Goal: Task Accomplishment & Management: Manage account settings

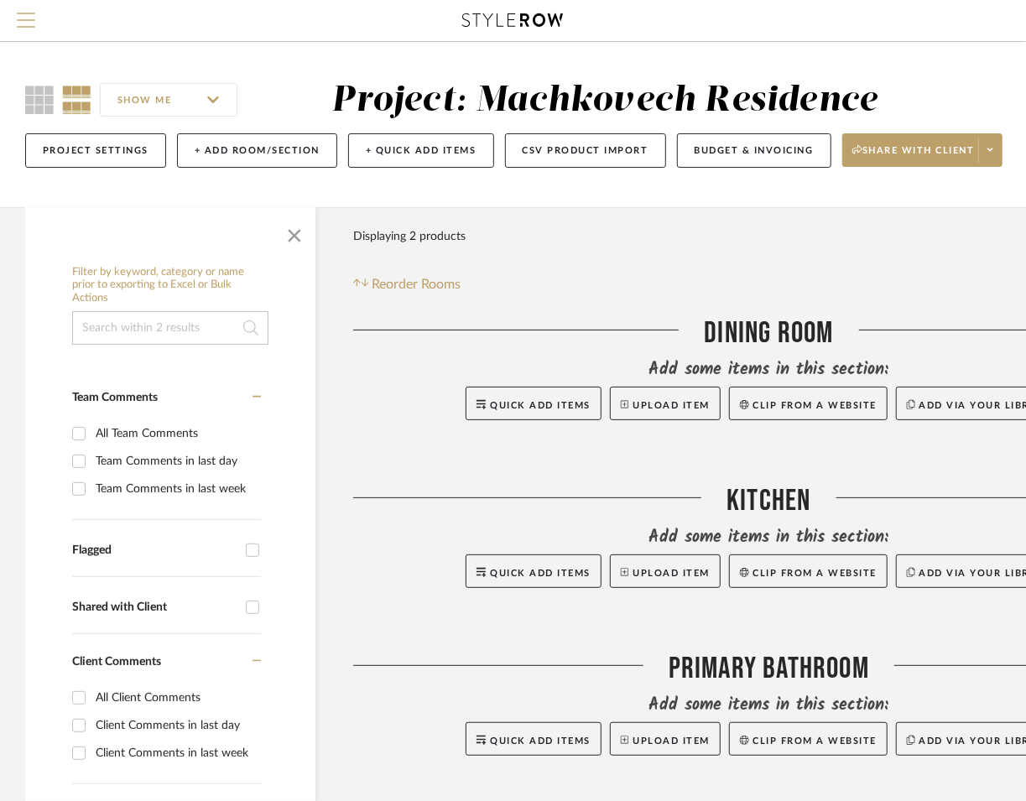
click at [25, 16] on span "Menu" at bounding box center [26, 25] width 18 height 25
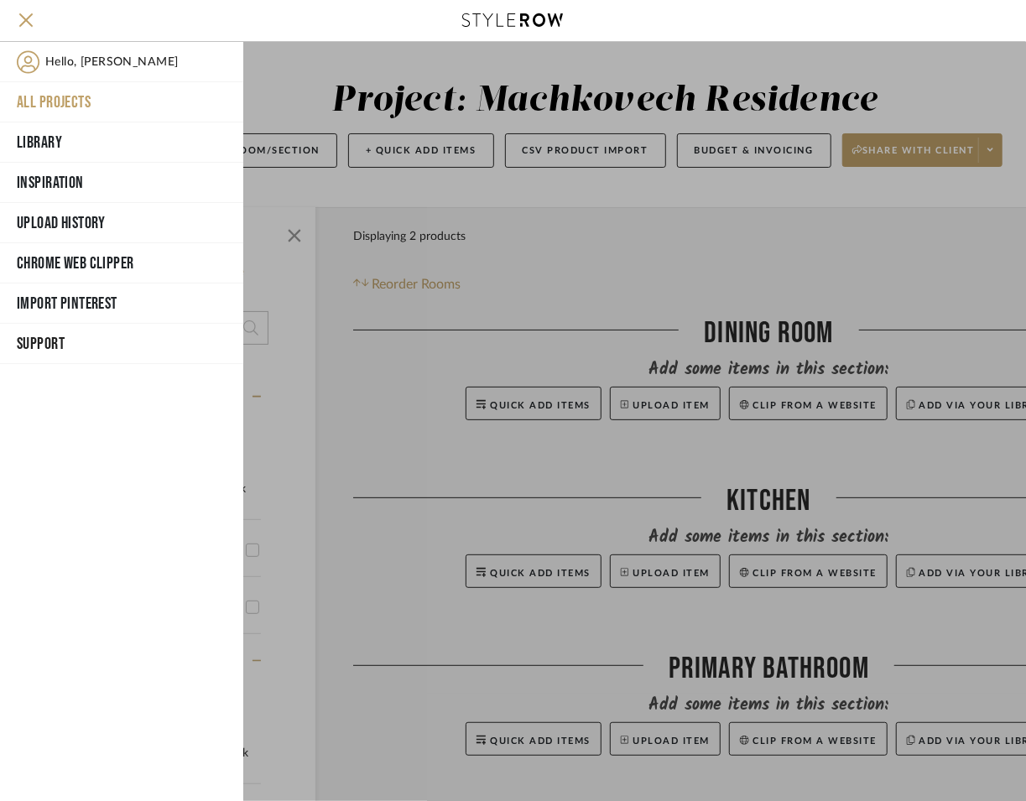
click at [85, 98] on button "All Projects" at bounding box center [121, 102] width 243 height 40
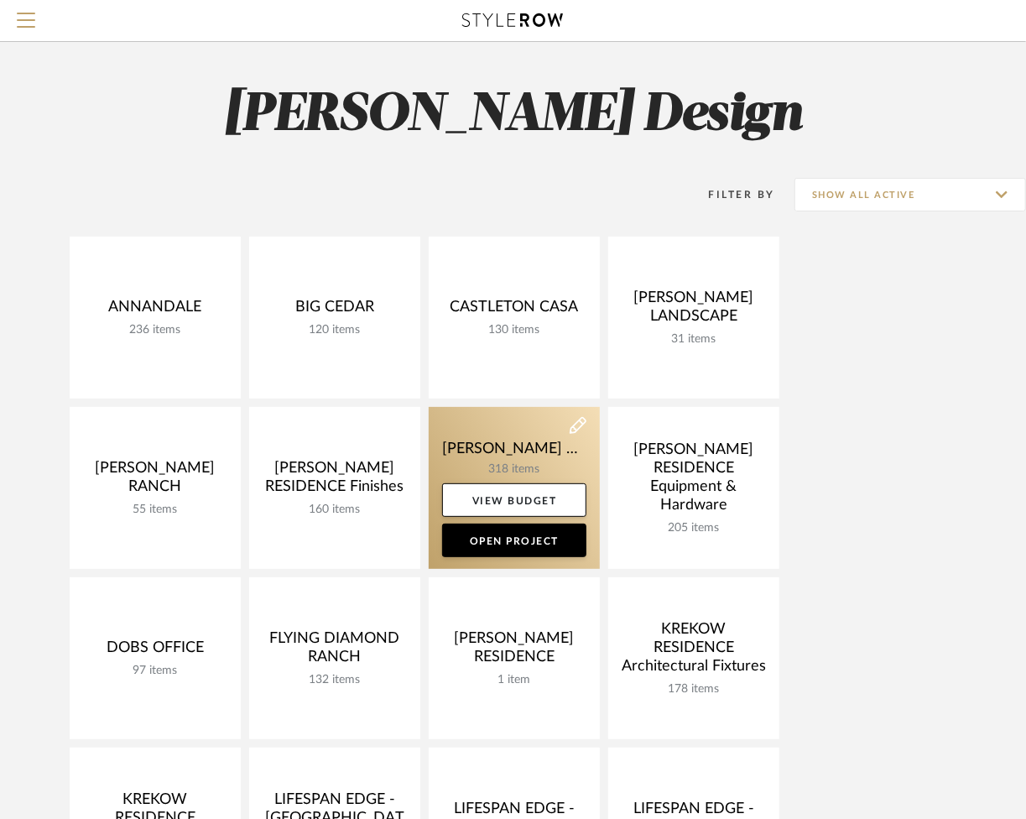
click at [528, 456] on link at bounding box center [514, 488] width 171 height 162
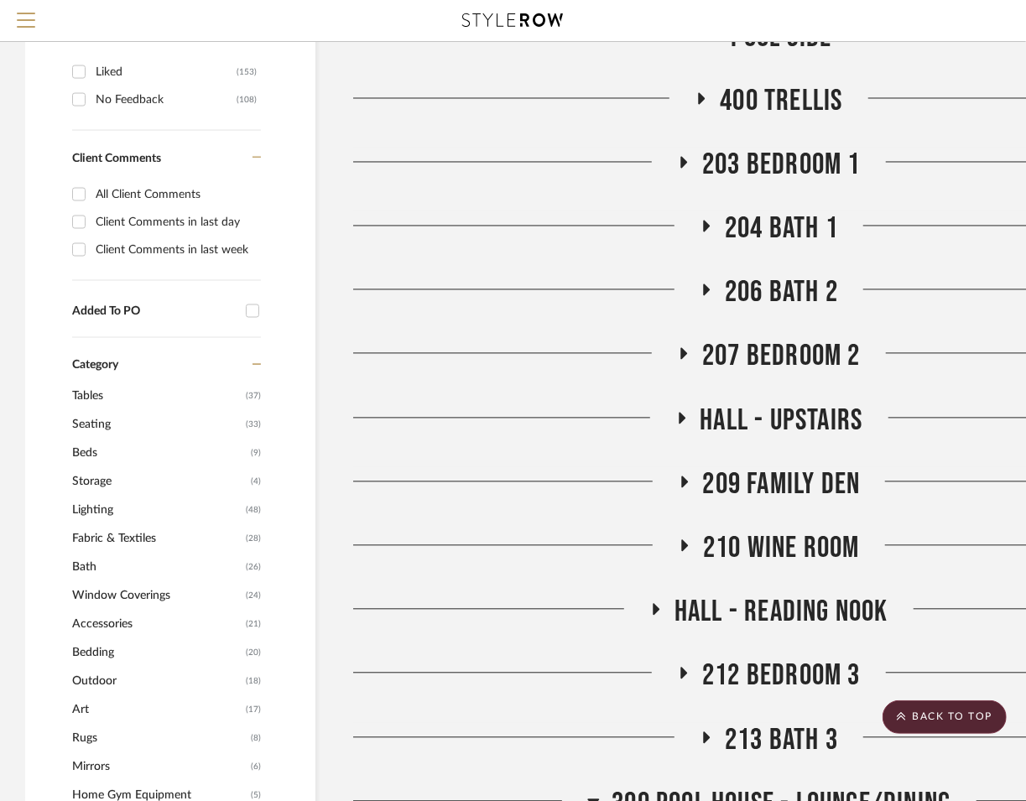
scroll to position [1543, 0]
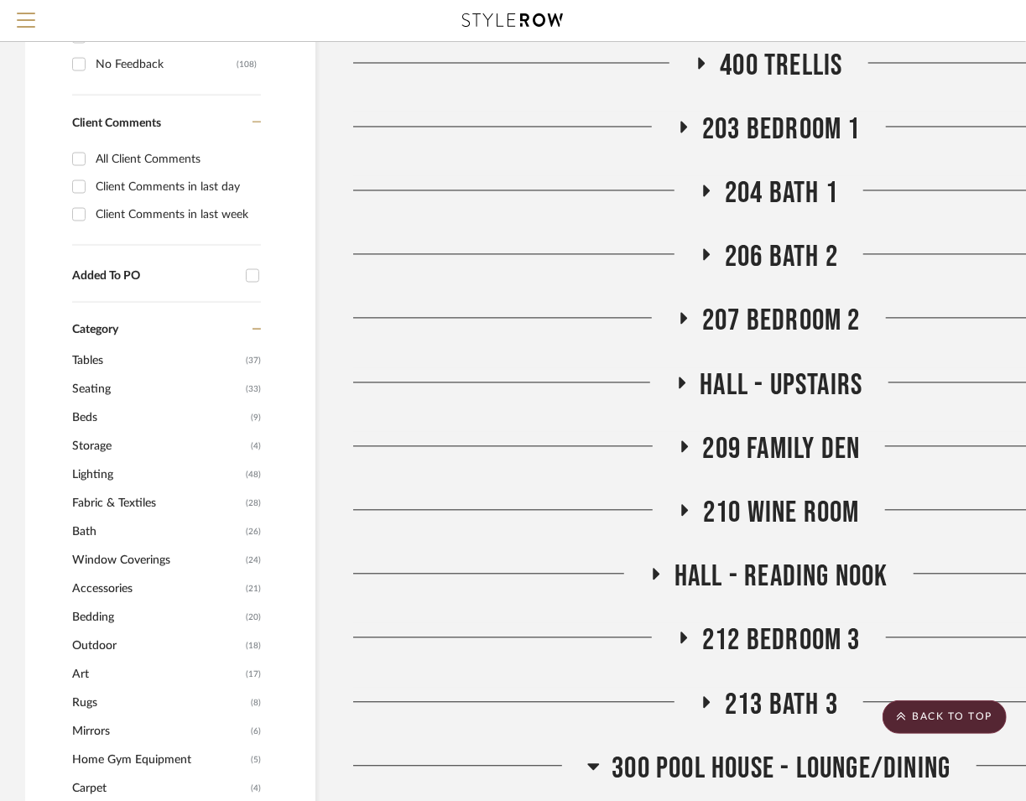
click at [778, 175] on span "204 Bath 1" at bounding box center [781, 193] width 113 height 36
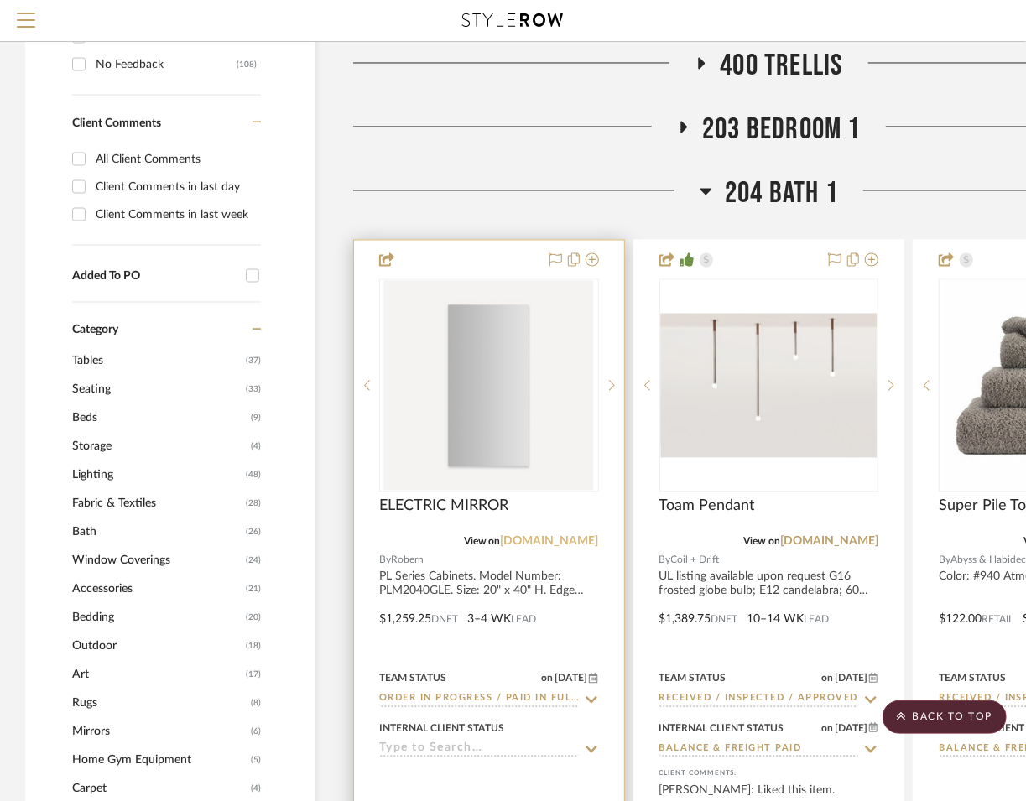
click at [572, 535] on link "[DOMAIN_NAME]" at bounding box center [550, 541] width 98 height 12
click at [501, 400] on img "0" at bounding box center [489, 385] width 210 height 210
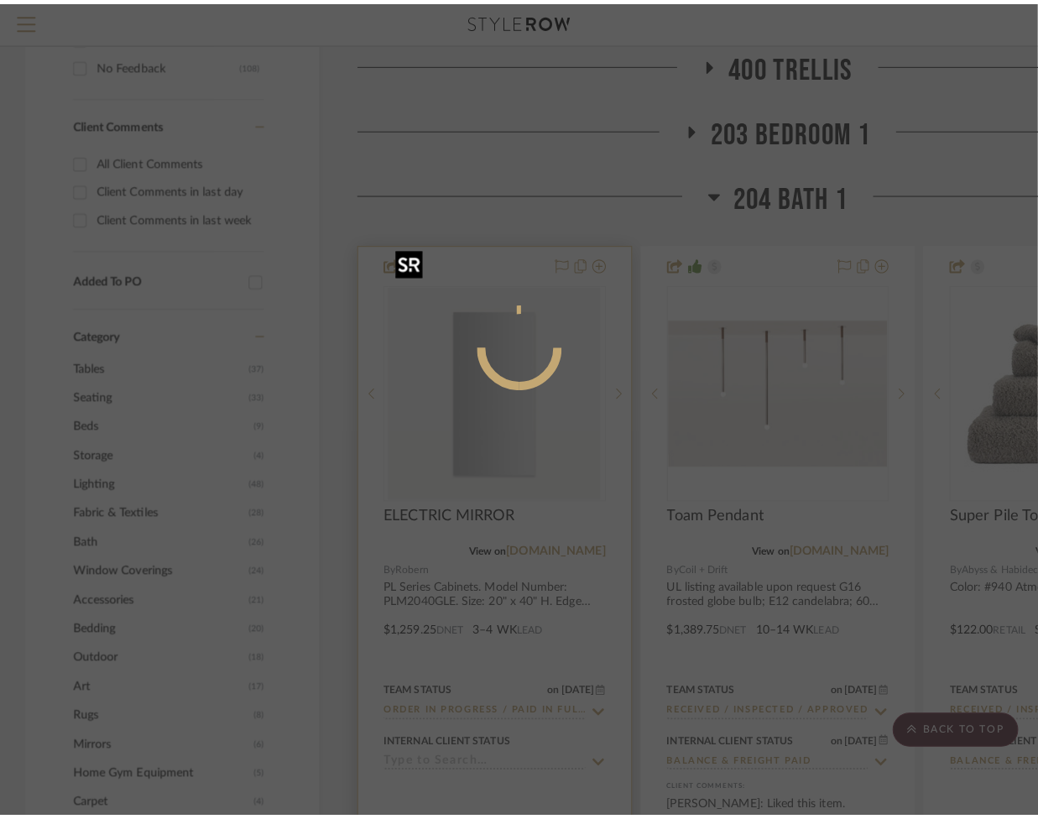
scroll to position [0, 0]
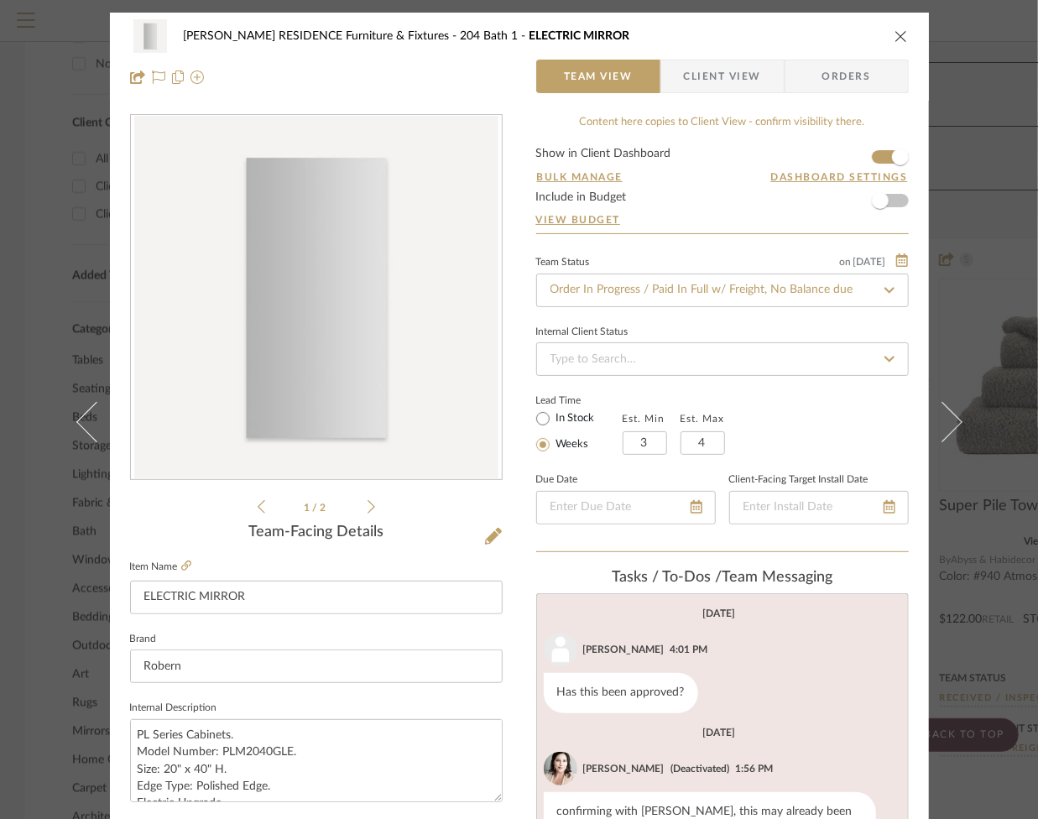
click at [367, 511] on icon at bounding box center [371, 506] width 8 height 15
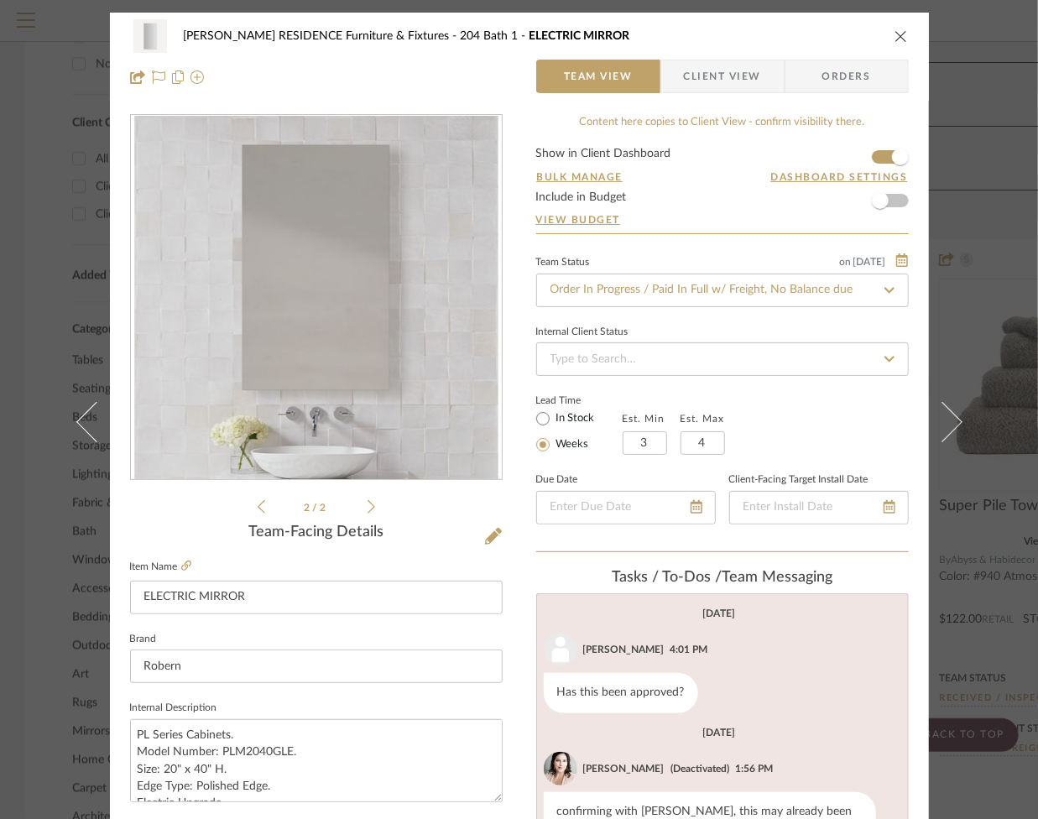
click at [367, 511] on icon at bounding box center [371, 506] width 8 height 15
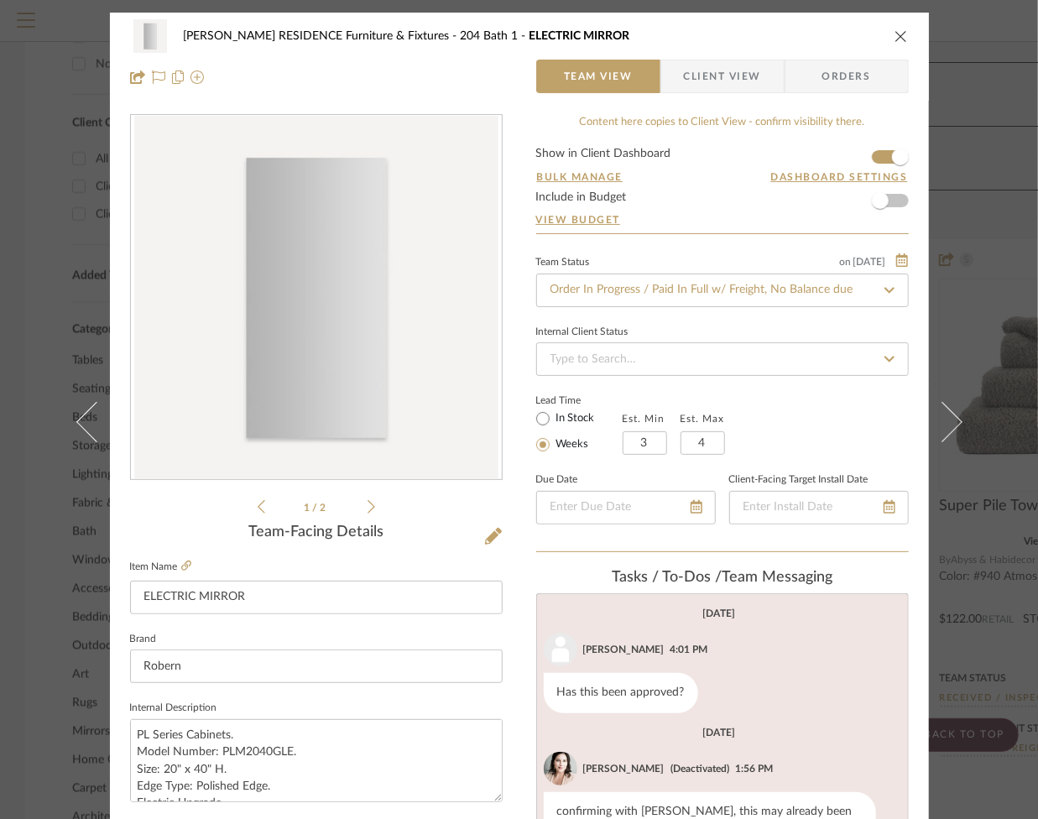
click at [367, 511] on icon at bounding box center [371, 506] width 8 height 15
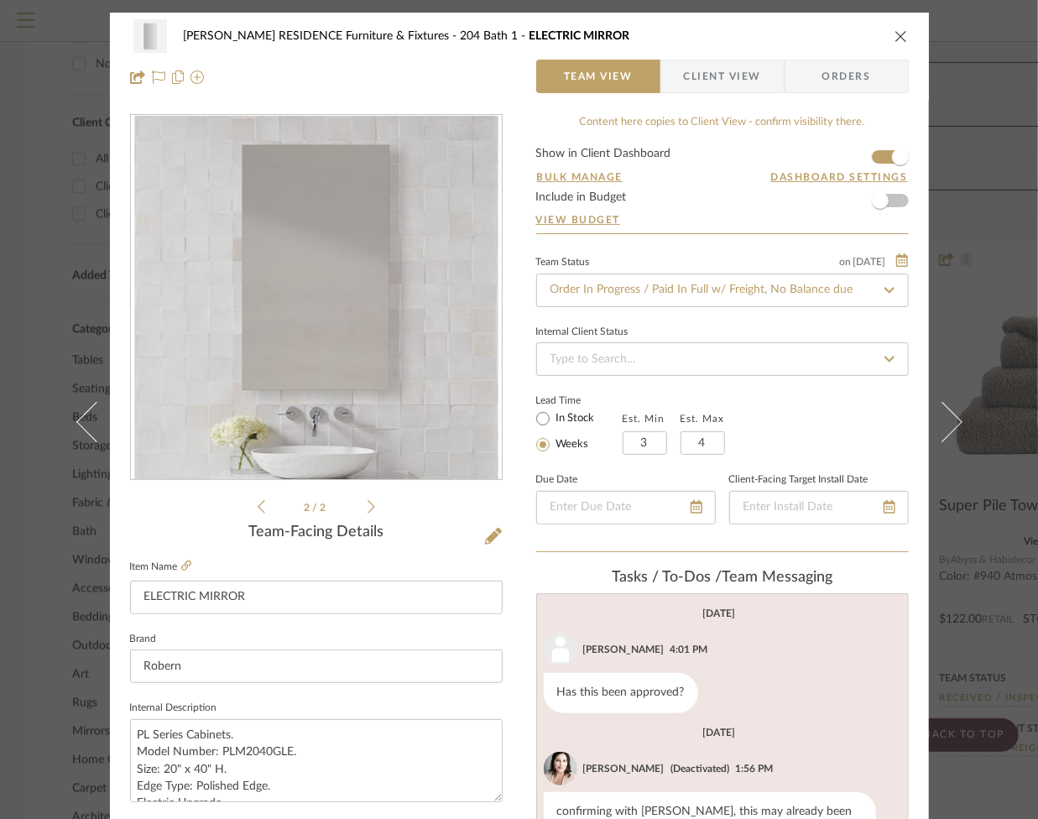
click at [897, 39] on icon "close" at bounding box center [900, 35] width 13 height 13
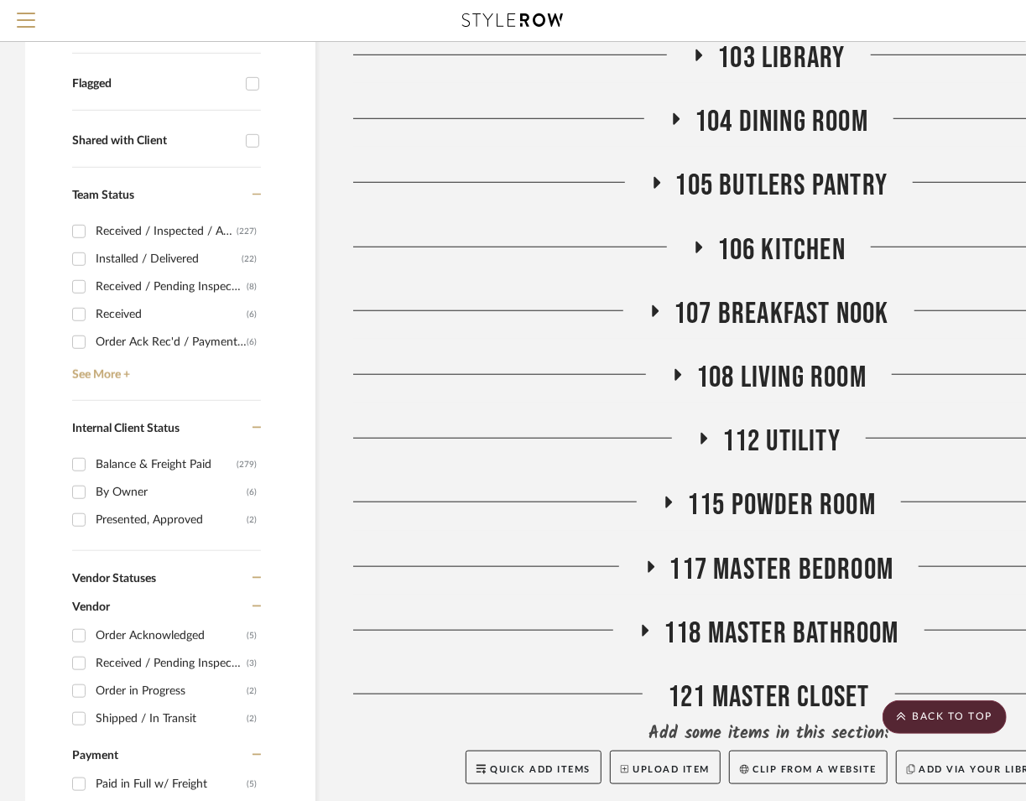
scroll to position [571, 0]
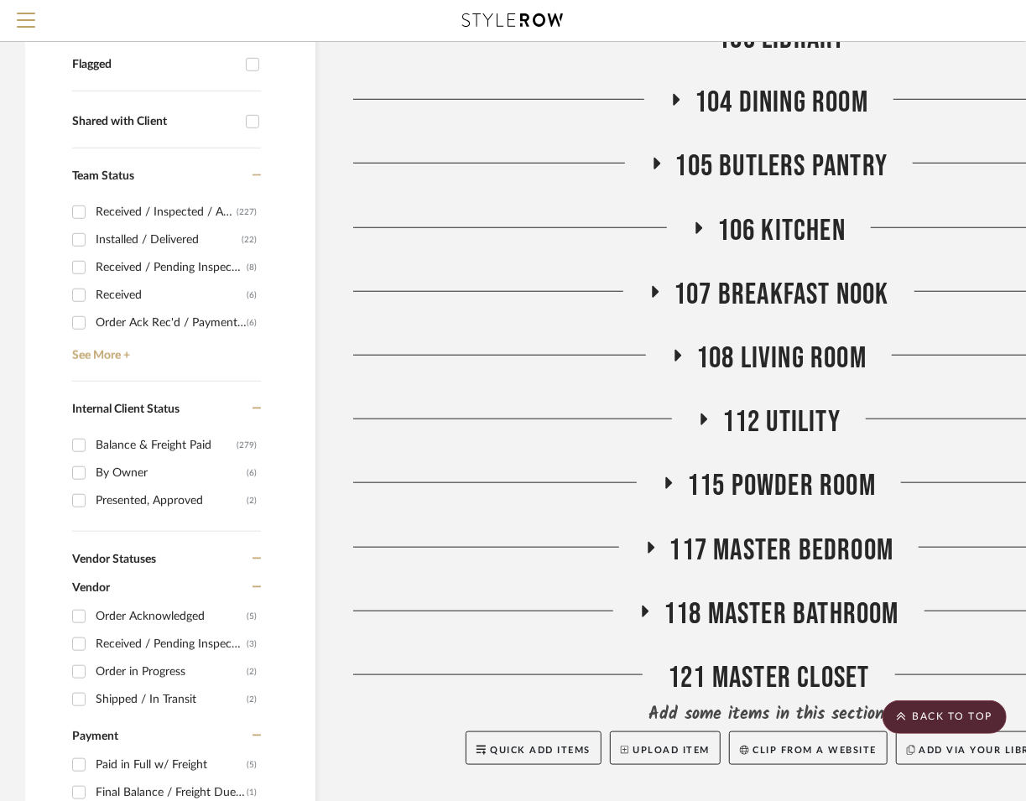
click at [810, 533] on span "117 Master Bedroom" at bounding box center [781, 551] width 225 height 36
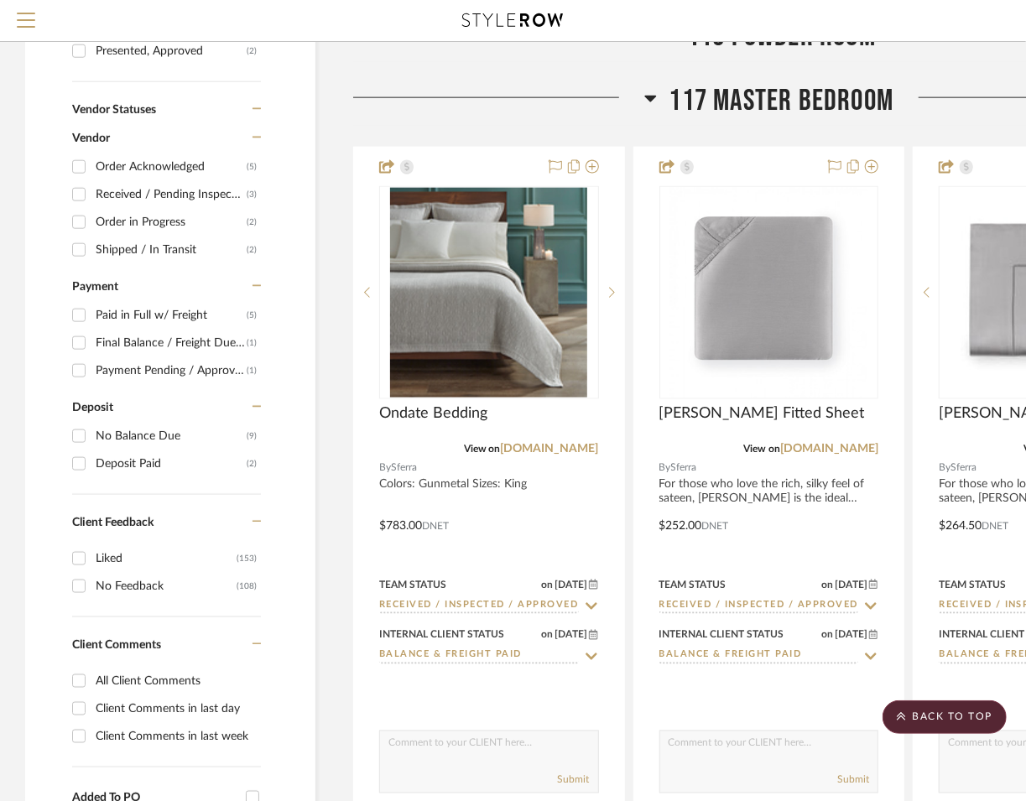
scroll to position [1025, 0]
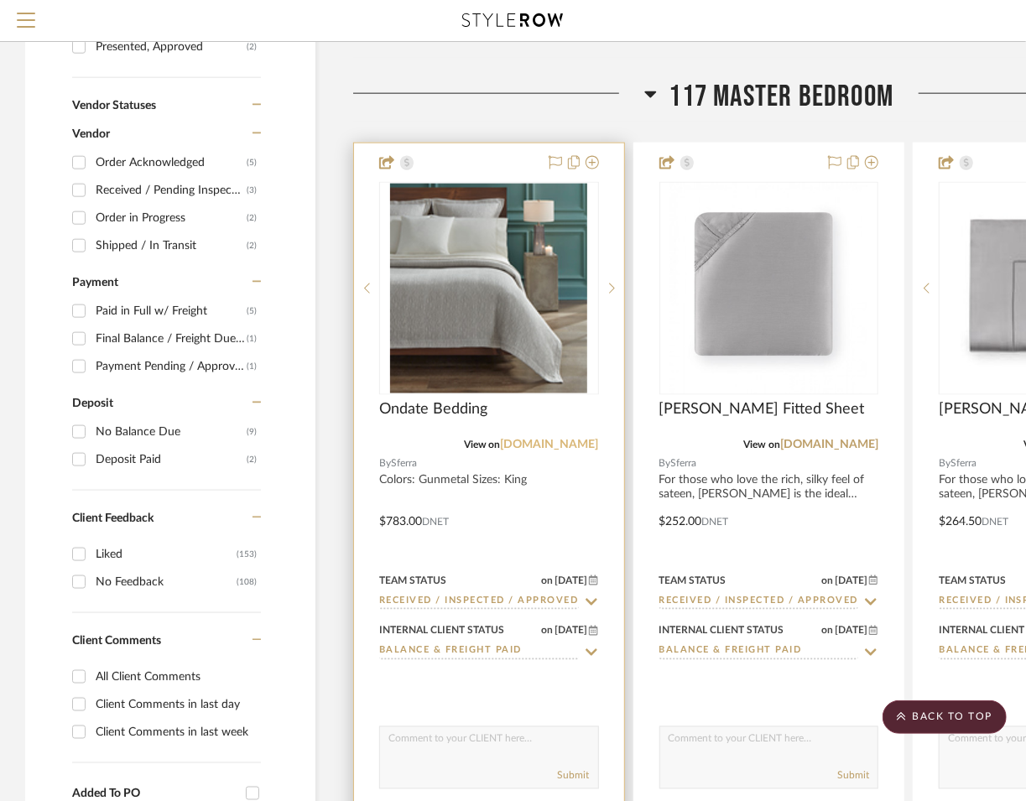
click at [591, 439] on link "[DOMAIN_NAME]" at bounding box center [550, 445] width 98 height 12
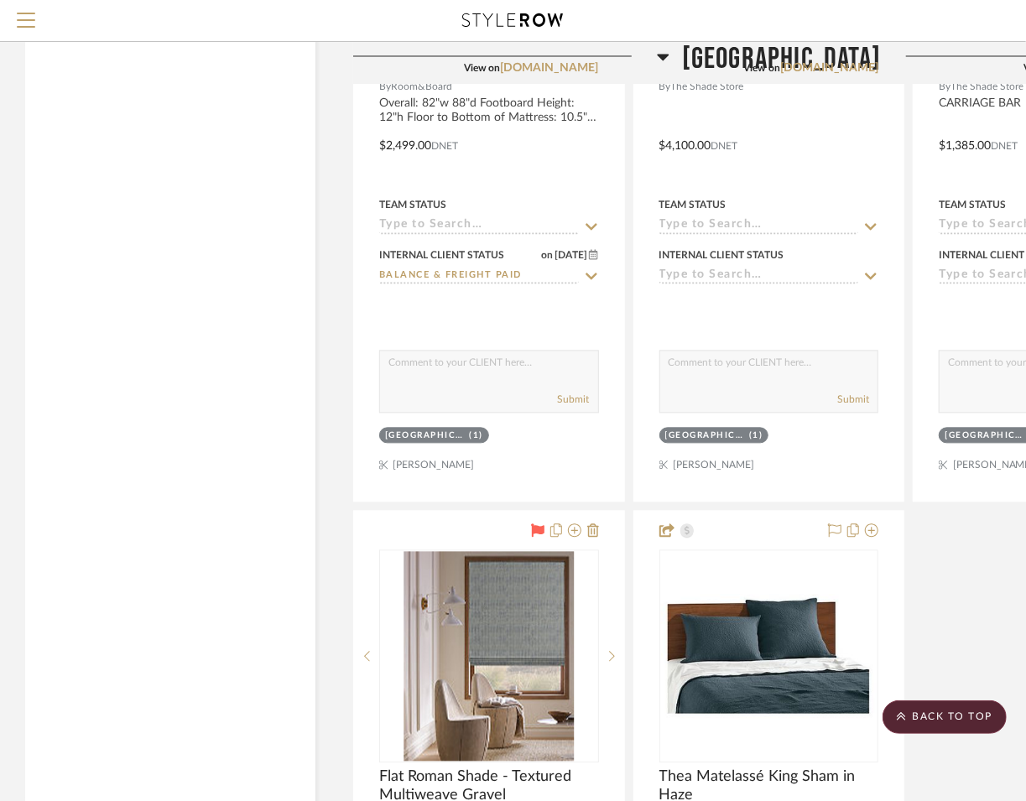
scroll to position [20077, 0]
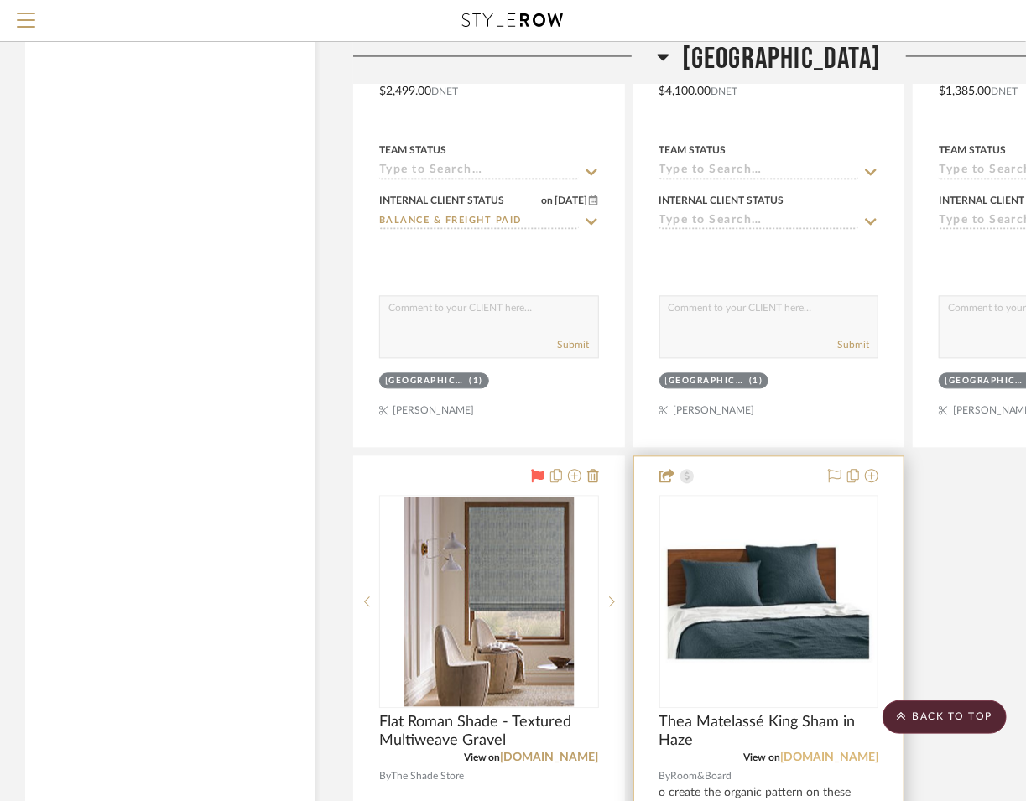
click at [815, 752] on link "[DOMAIN_NAME]" at bounding box center [829, 758] width 98 height 12
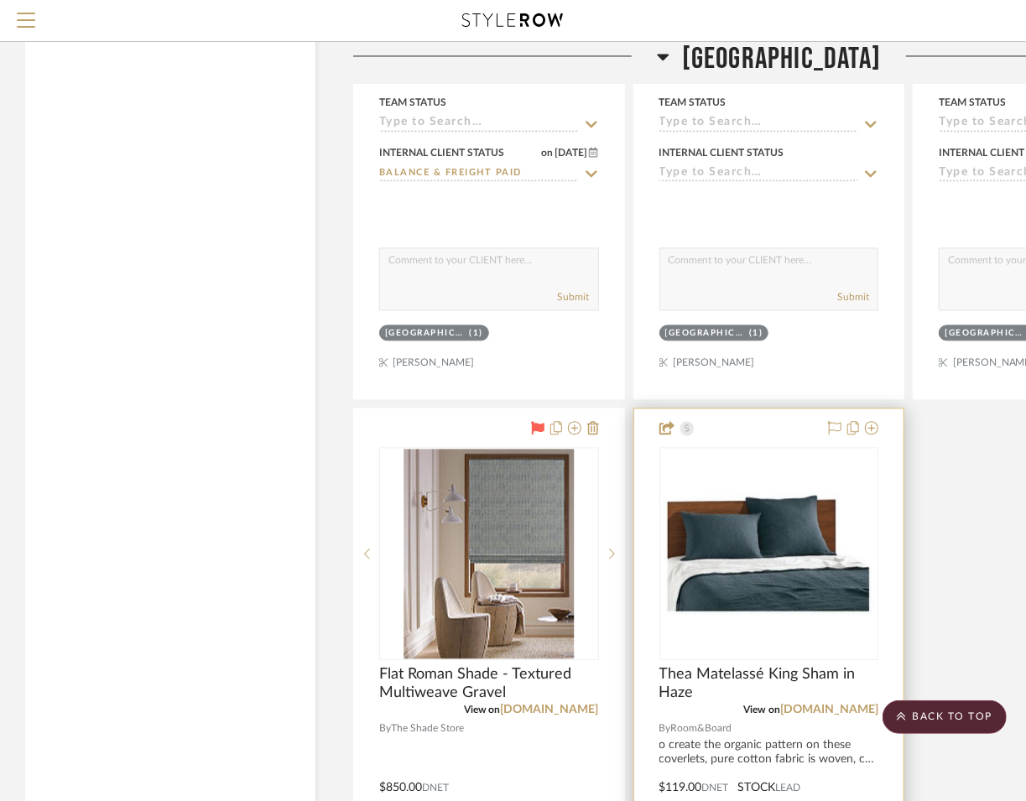
scroll to position [20123, 0]
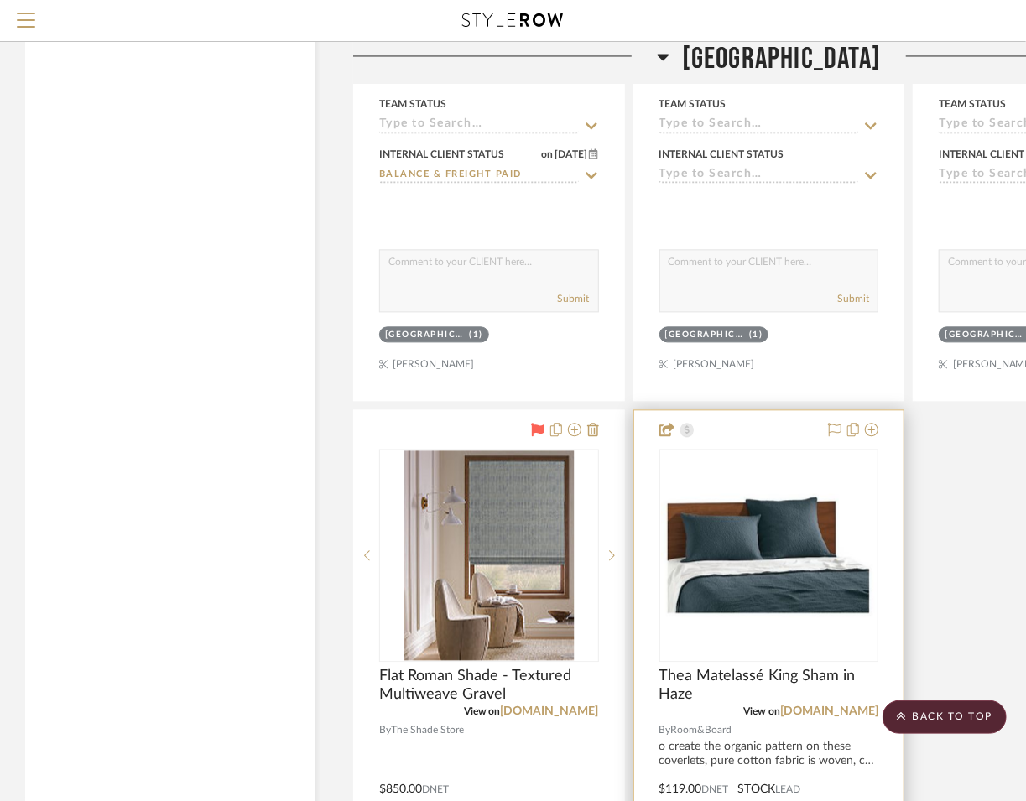
click at [804, 676] on div at bounding box center [769, 777] width 270 height 734
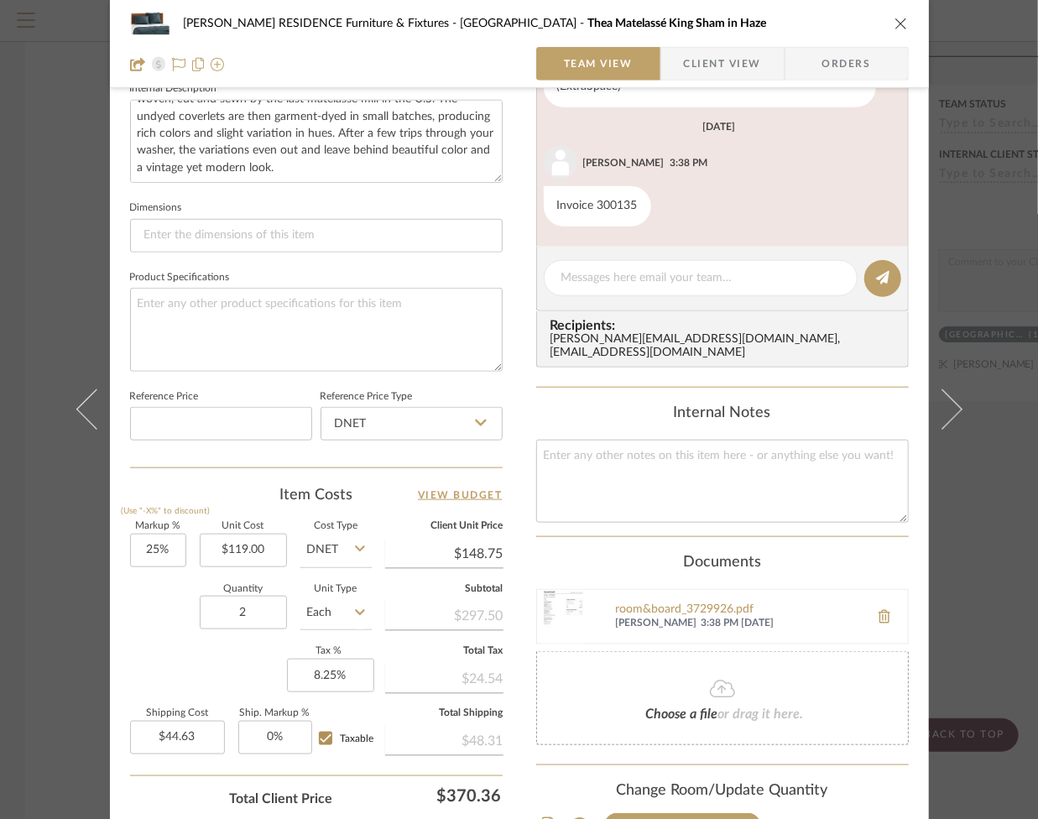
scroll to position [675, 0]
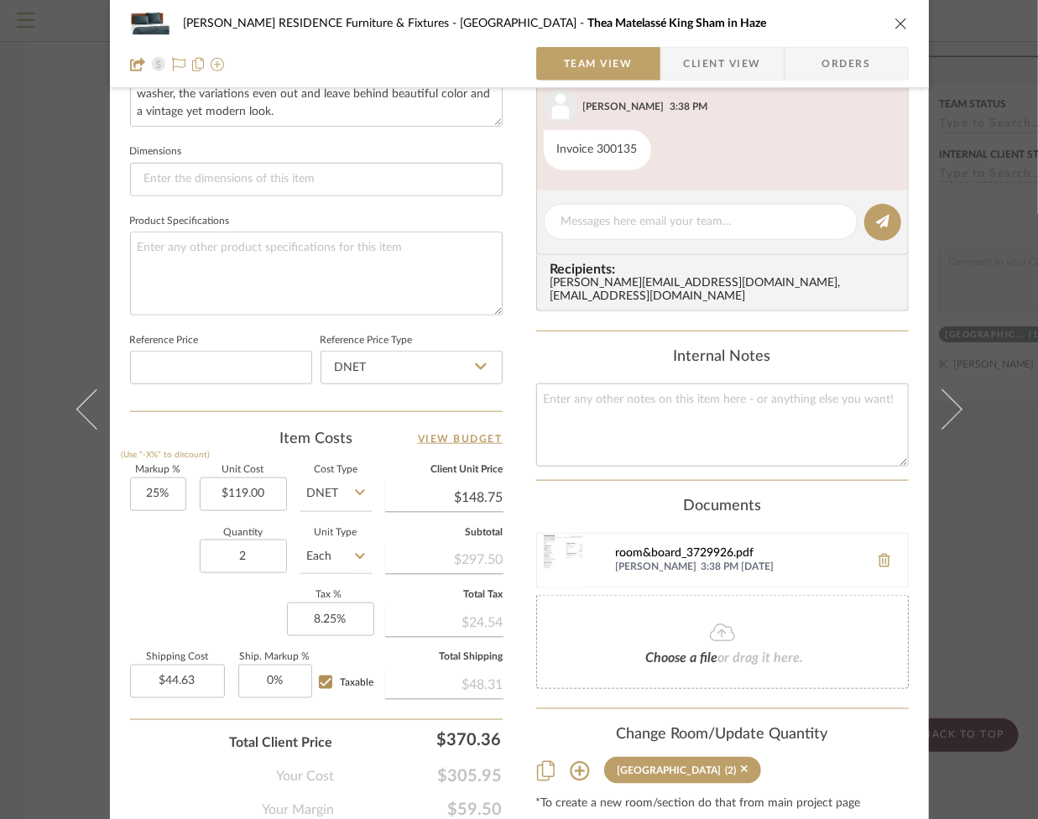
click at [659, 547] on div "room&board_3729926.pdf" at bounding box center [738, 553] width 245 height 13
click at [894, 23] on icon "close" at bounding box center [900, 23] width 13 height 13
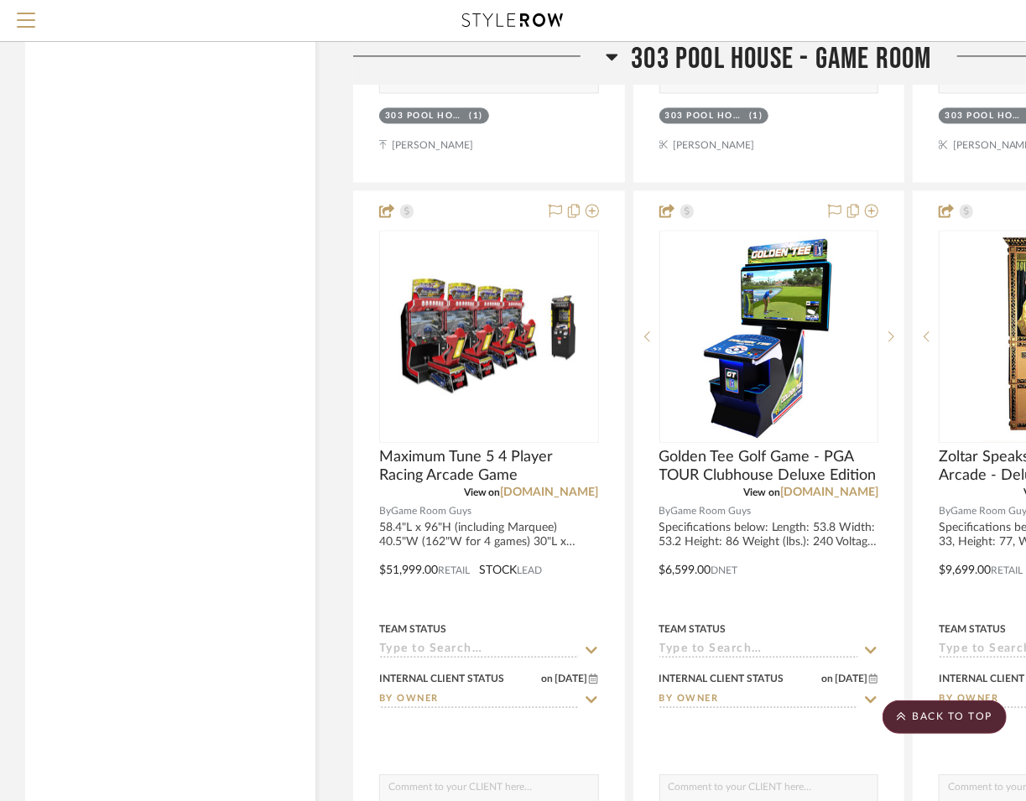
scroll to position [9106, 0]
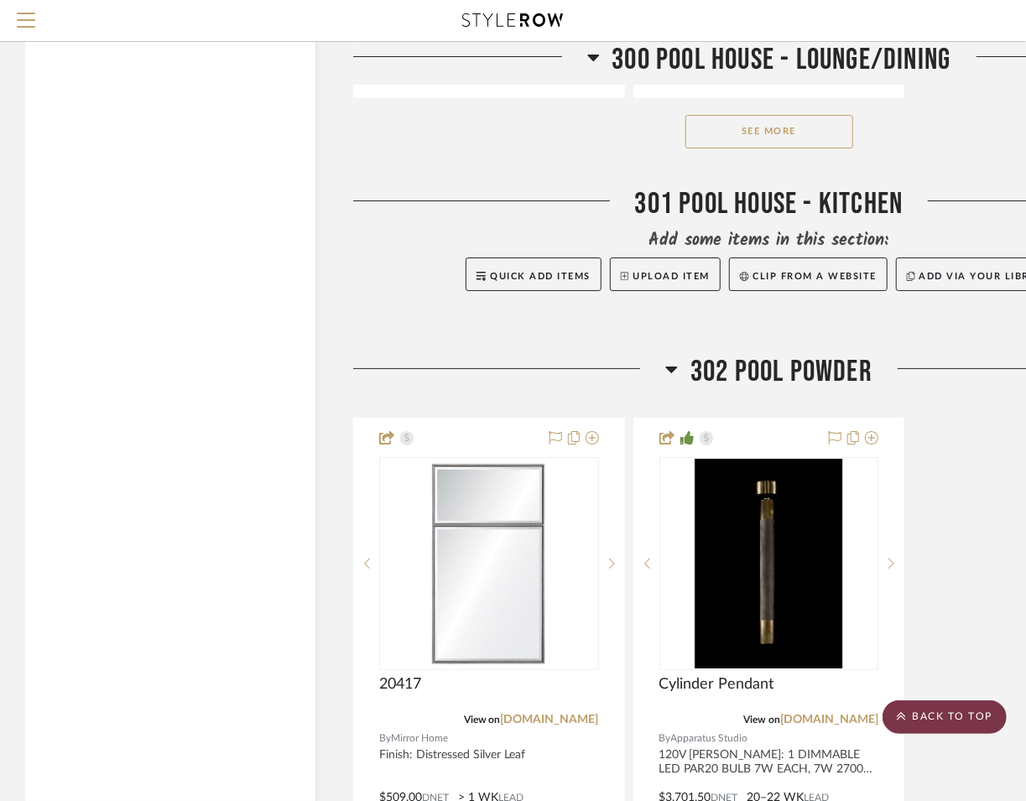
click at [961, 715] on scroll-to-top-button "BACK TO TOP" at bounding box center [944, 717] width 124 height 34
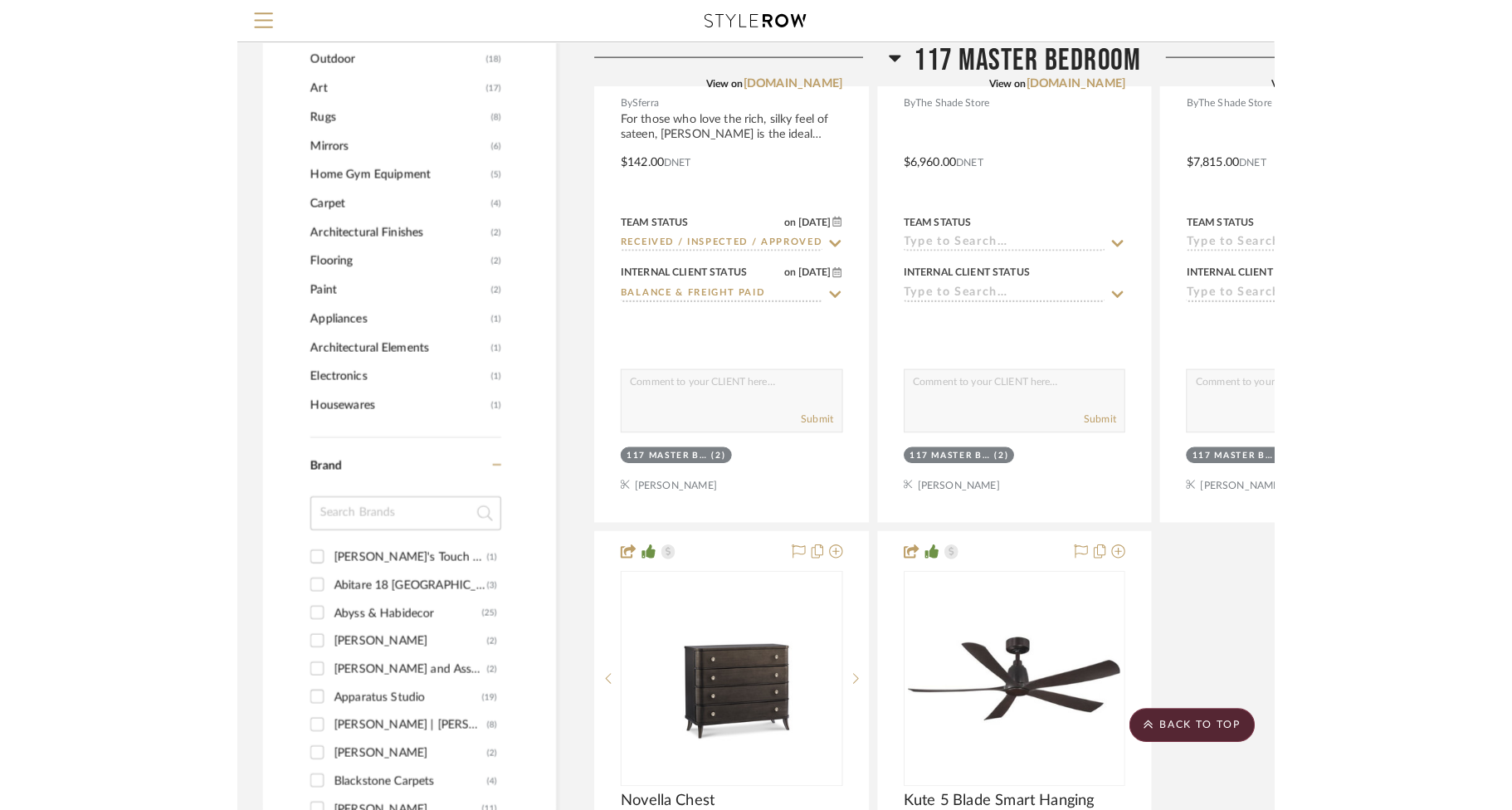
scroll to position [0, 0]
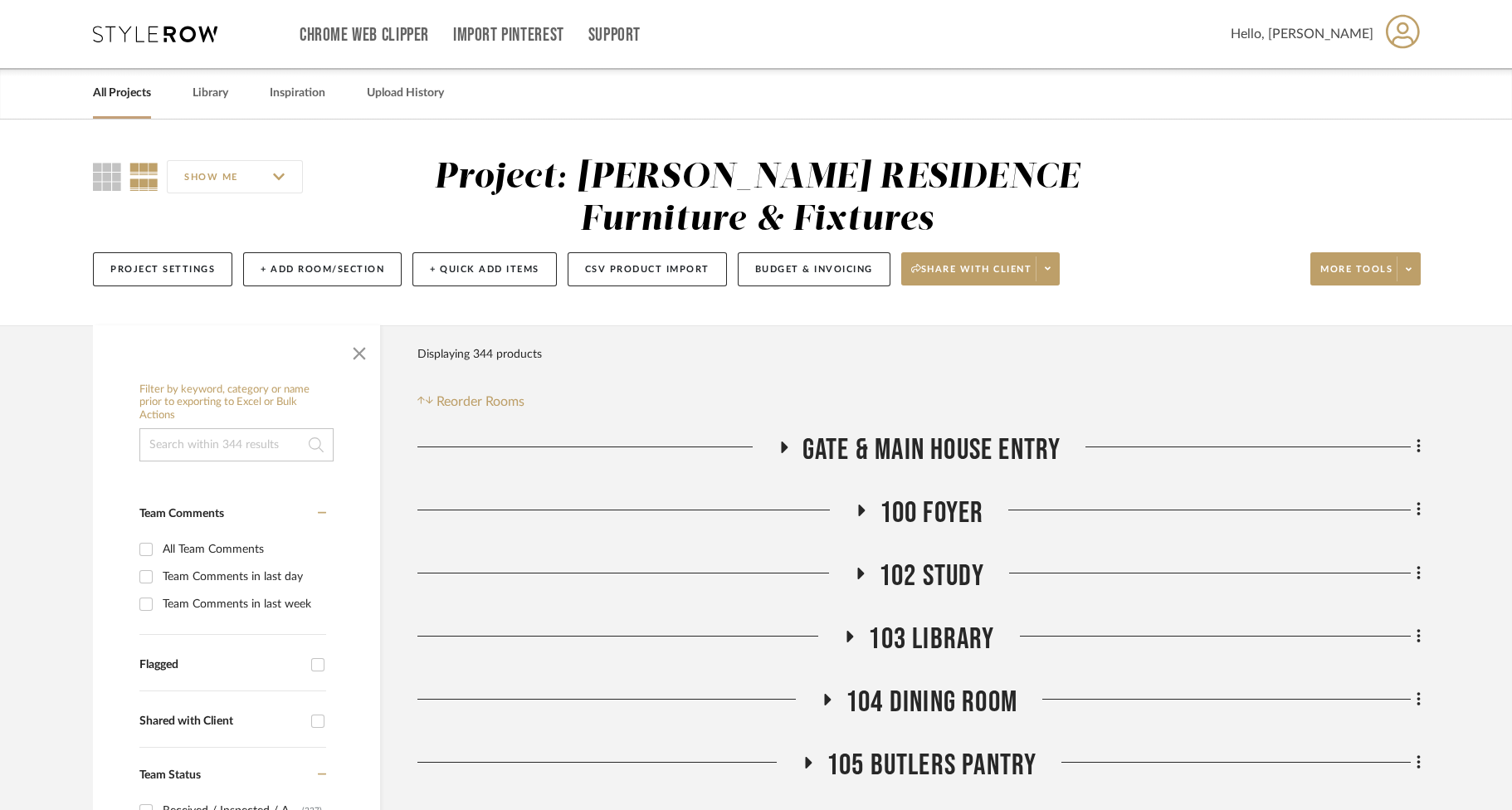
click at [140, 95] on link "All Projects" at bounding box center [122, 93] width 58 height 23
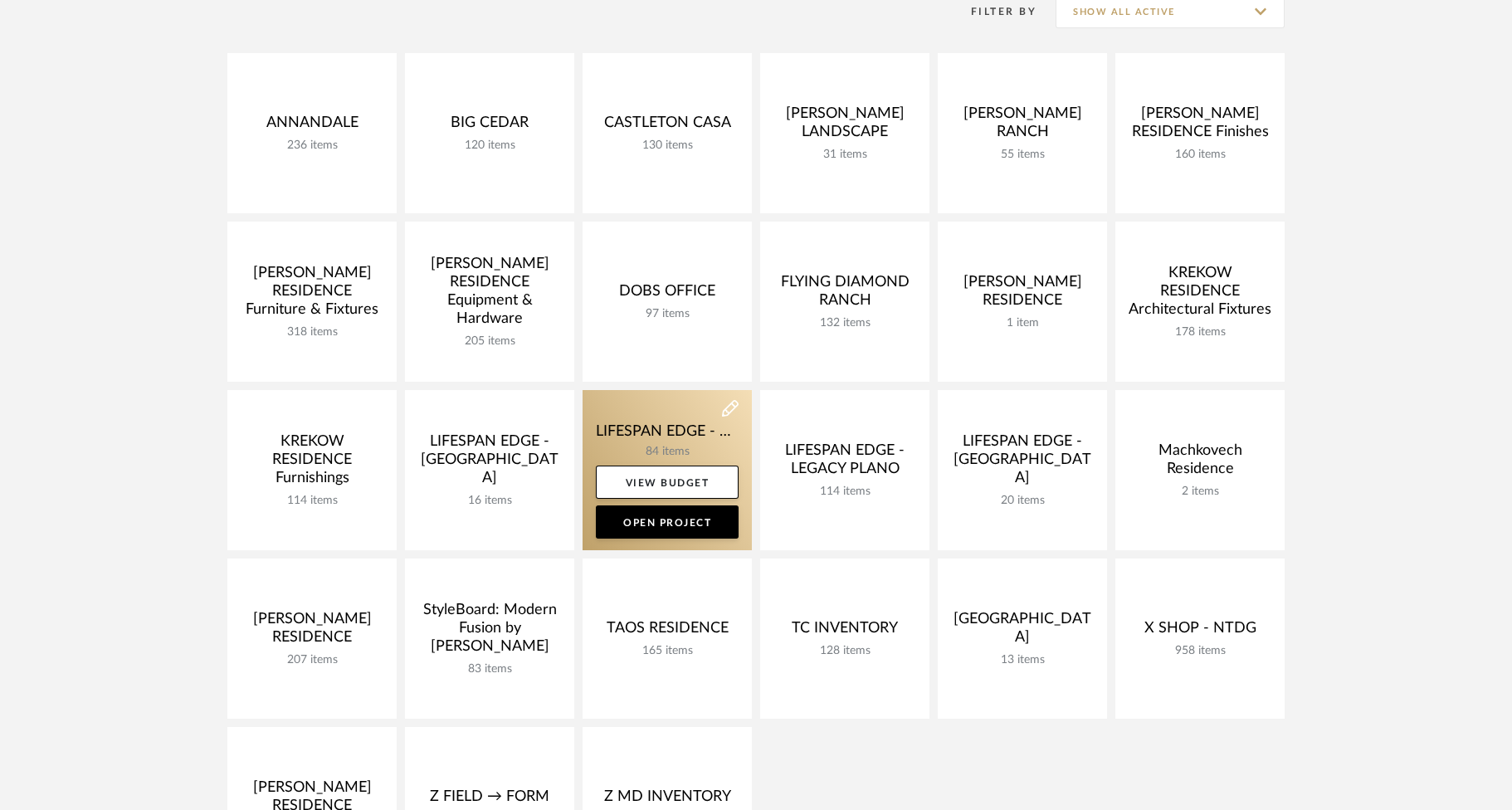
scroll to position [257, 0]
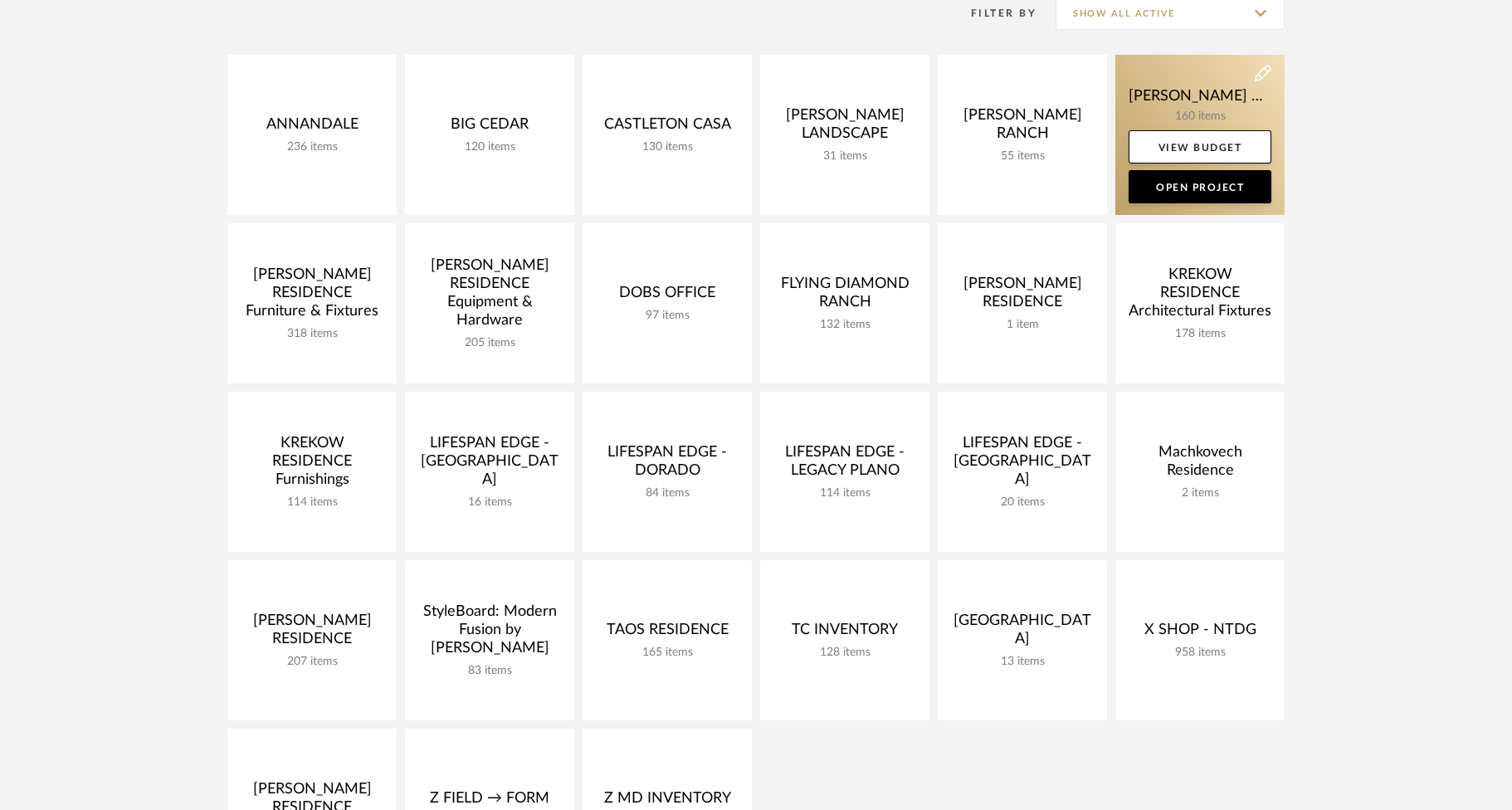
click at [1014, 77] on link at bounding box center [1199, 135] width 169 height 160
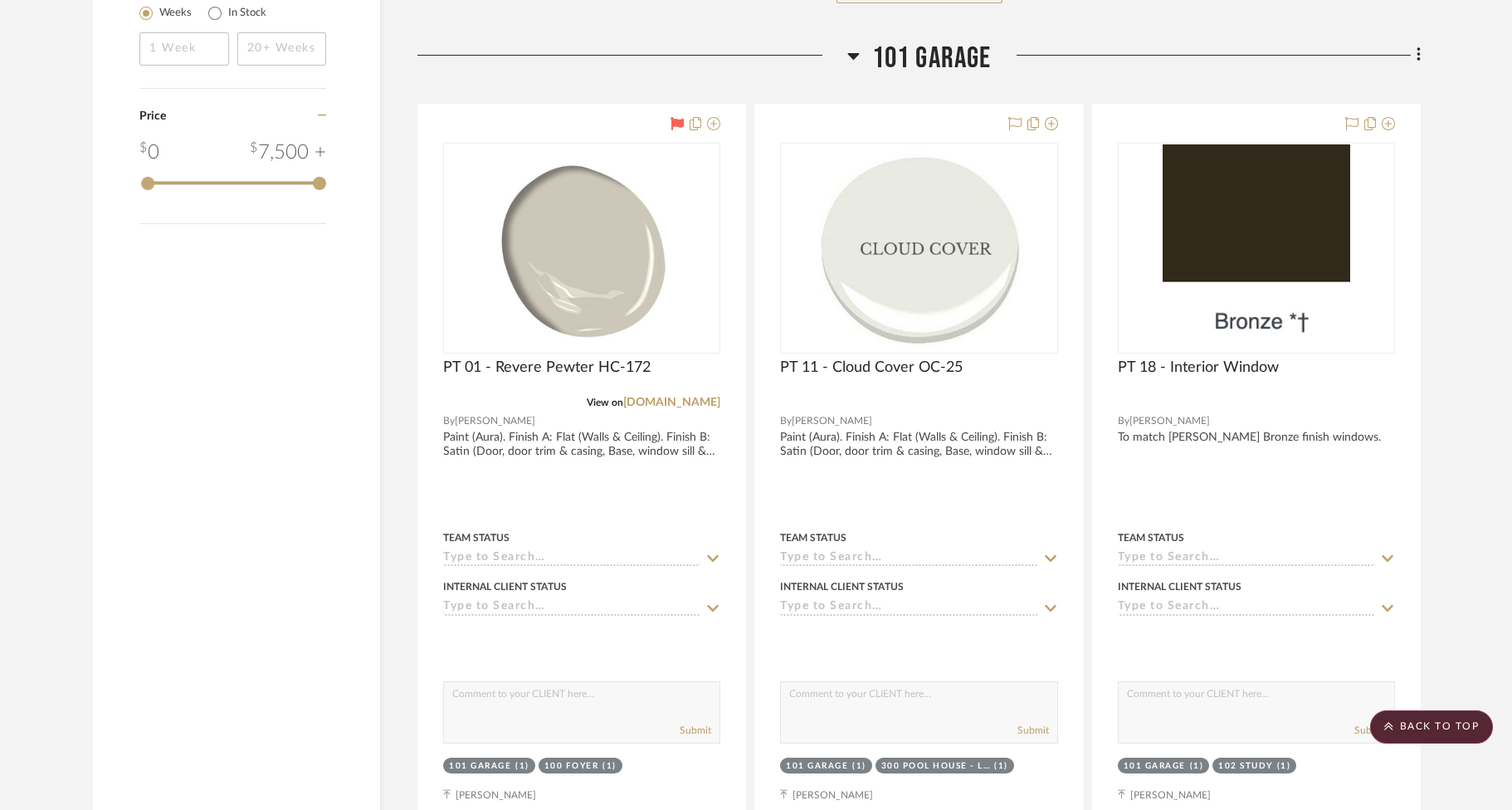
scroll to position [2797, 0]
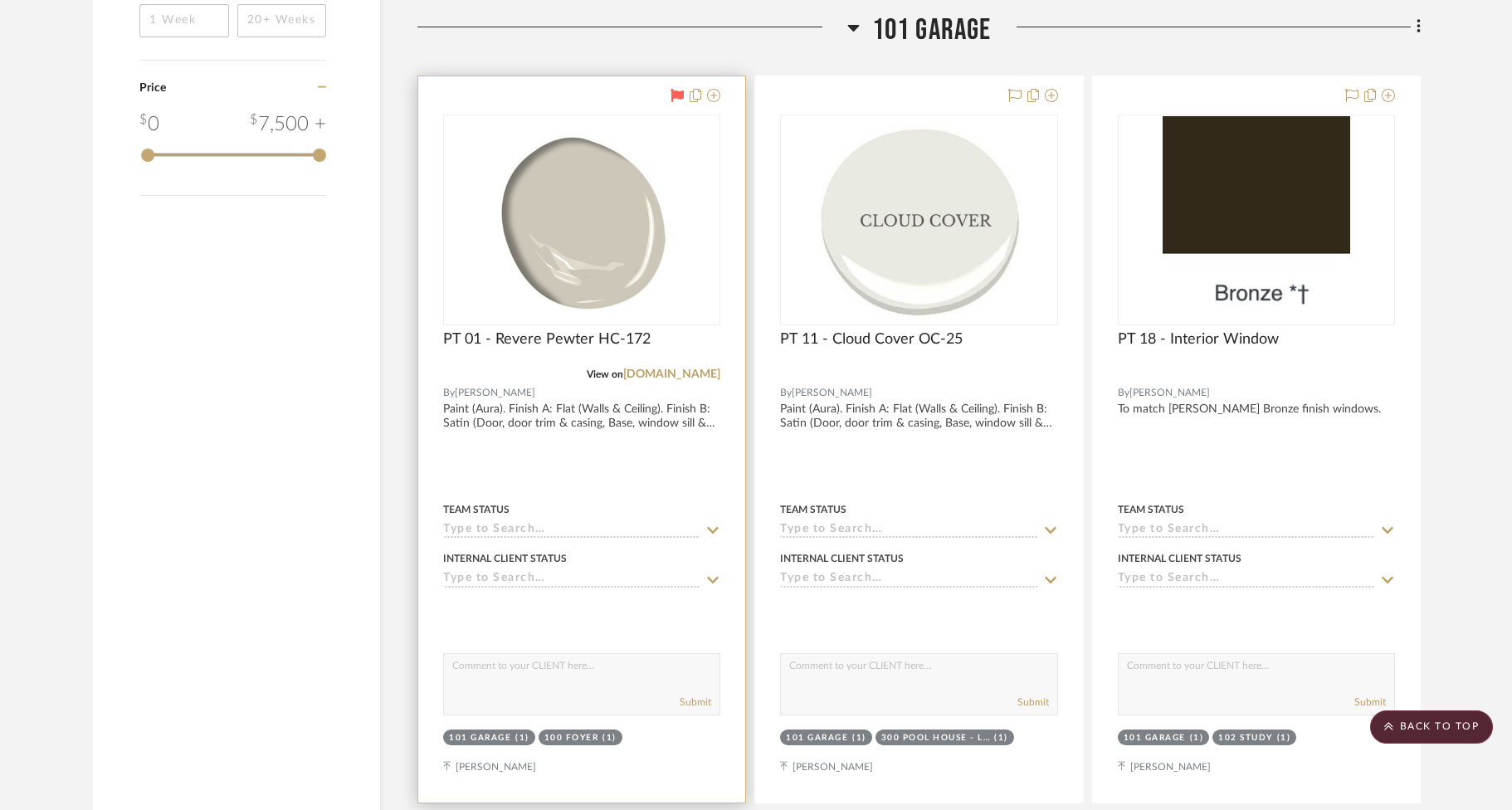
click at [663, 368] on div at bounding box center [582, 439] width 327 height 726
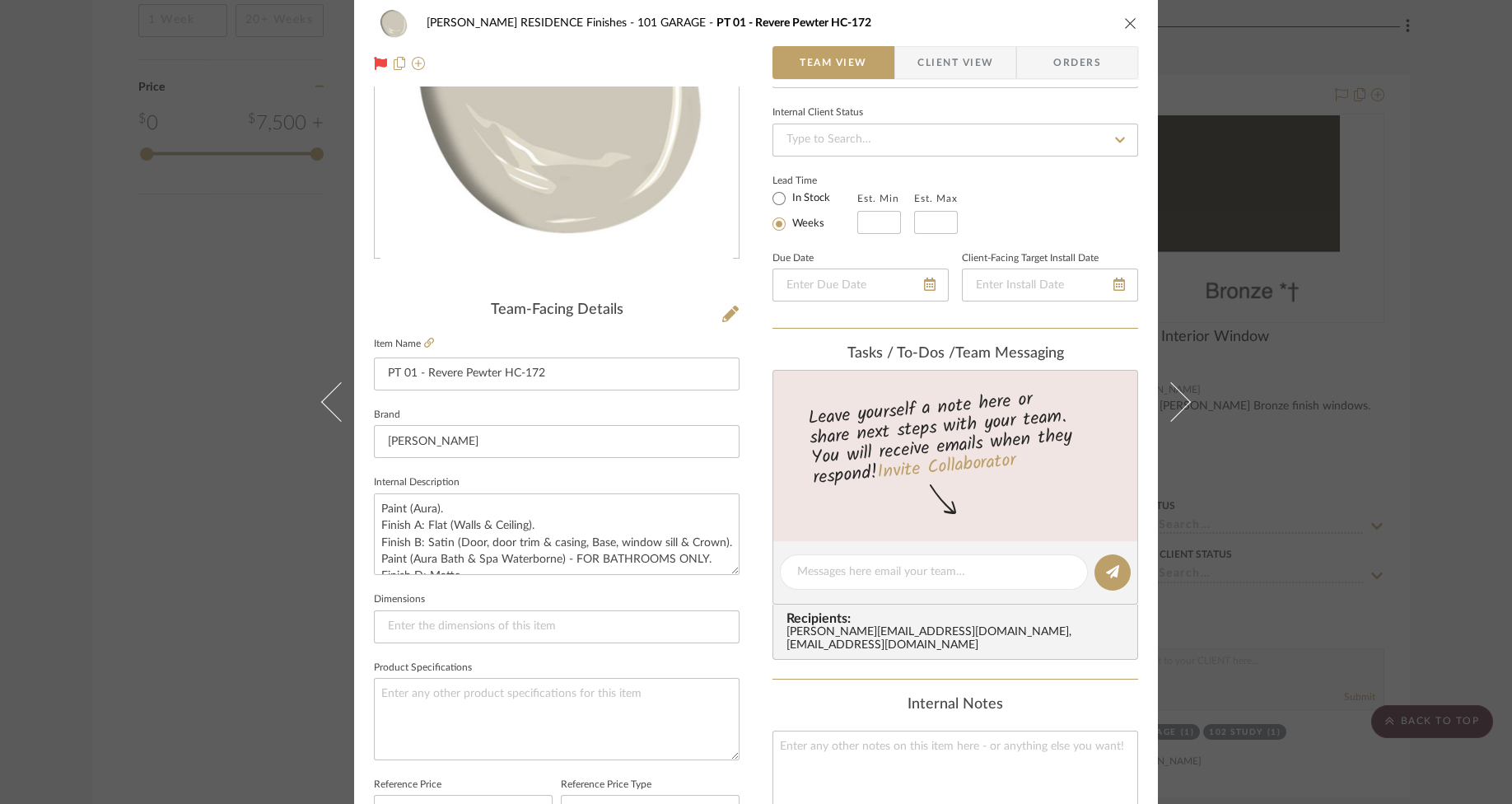
scroll to position [0, 0]
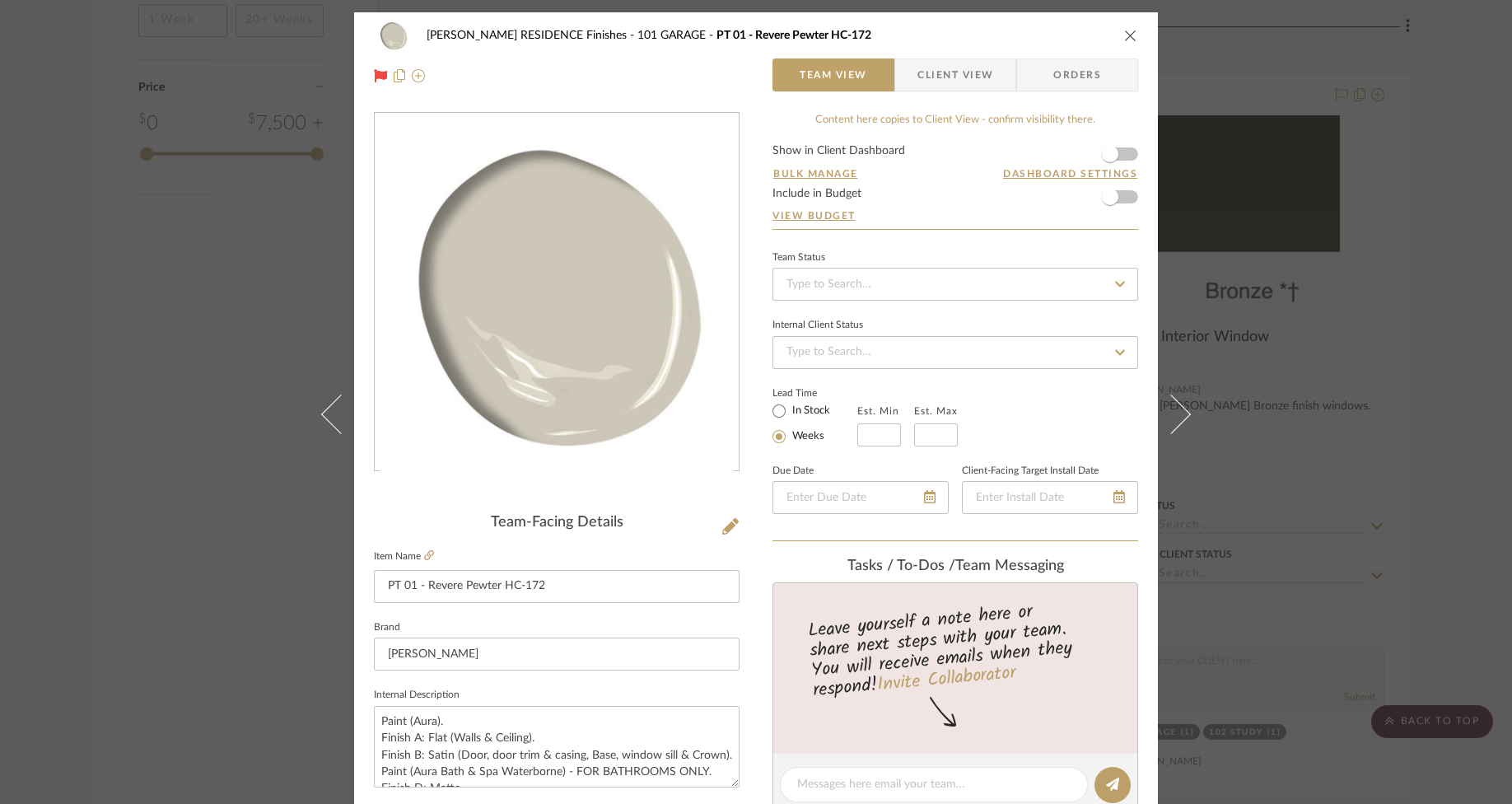
click at [417, 548] on fieldset "Item Name PT 01 - Revere Pewter HC-172" at bounding box center [557, 573] width 365 height 58
click at [424, 554] on icon at bounding box center [429, 555] width 10 height 10
click at [1006, 32] on icon "close" at bounding box center [1130, 34] width 13 height 13
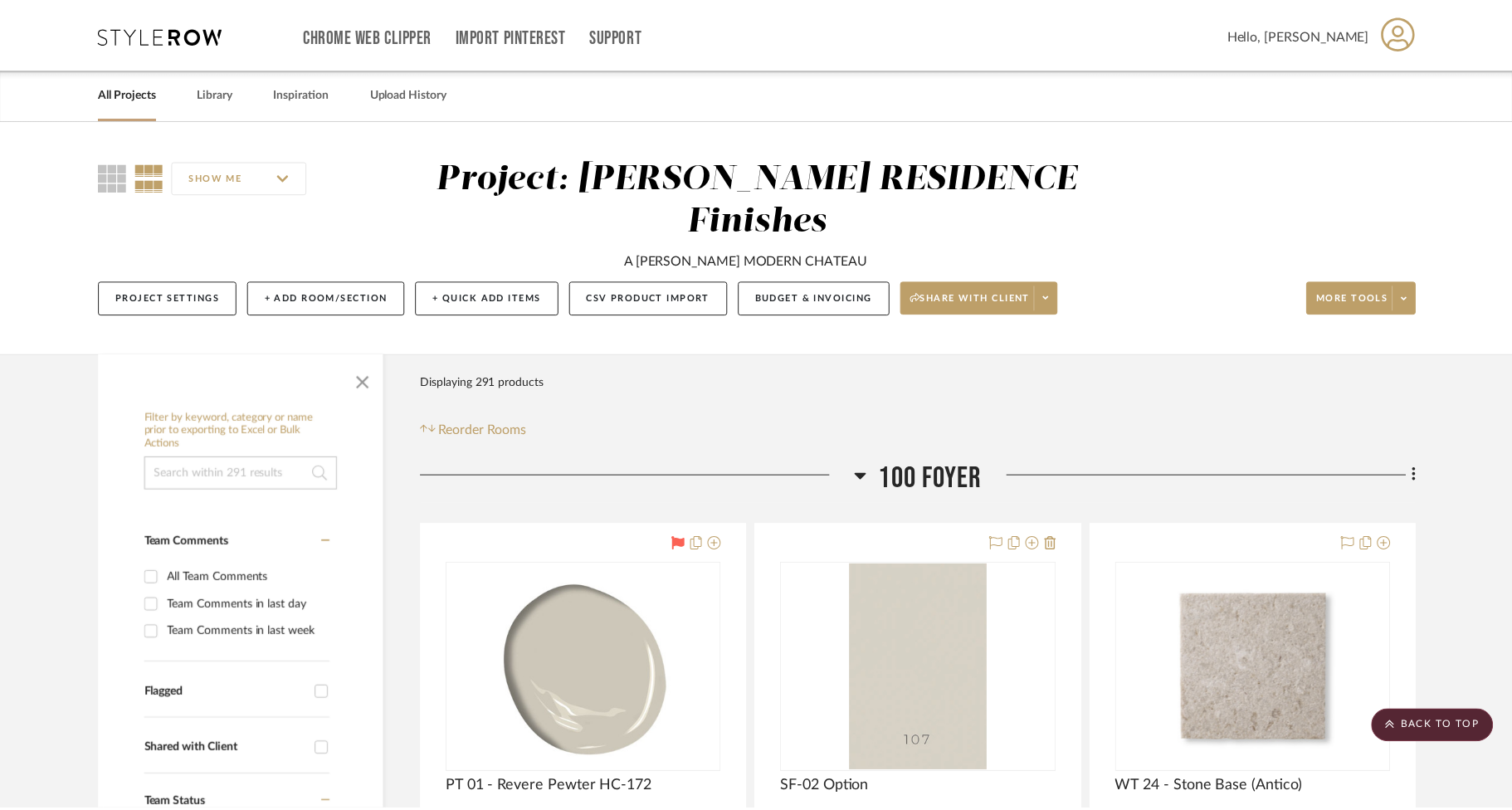
scroll to position [2797, 0]
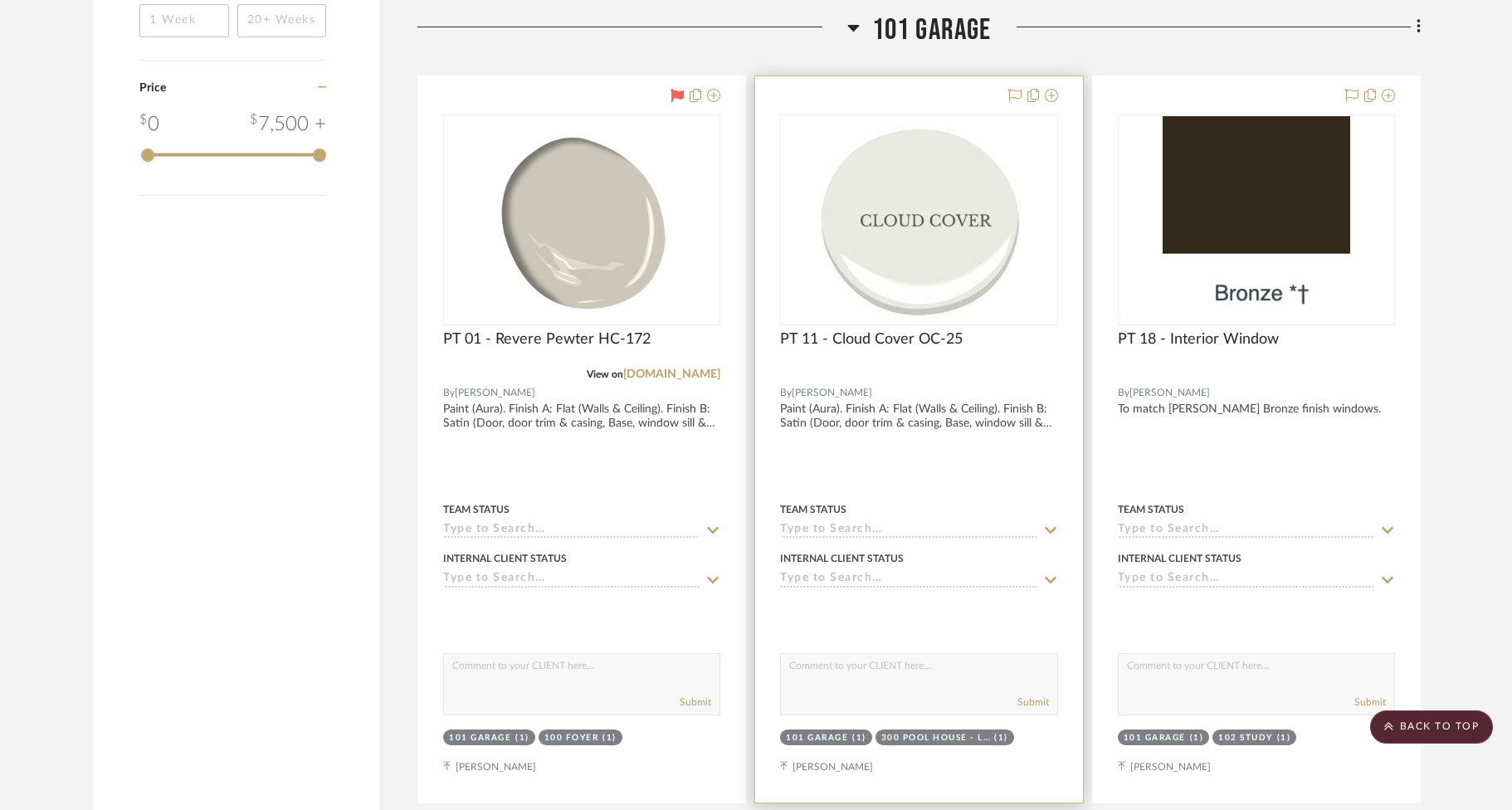
click at [976, 389] on div at bounding box center [918, 439] width 327 height 726
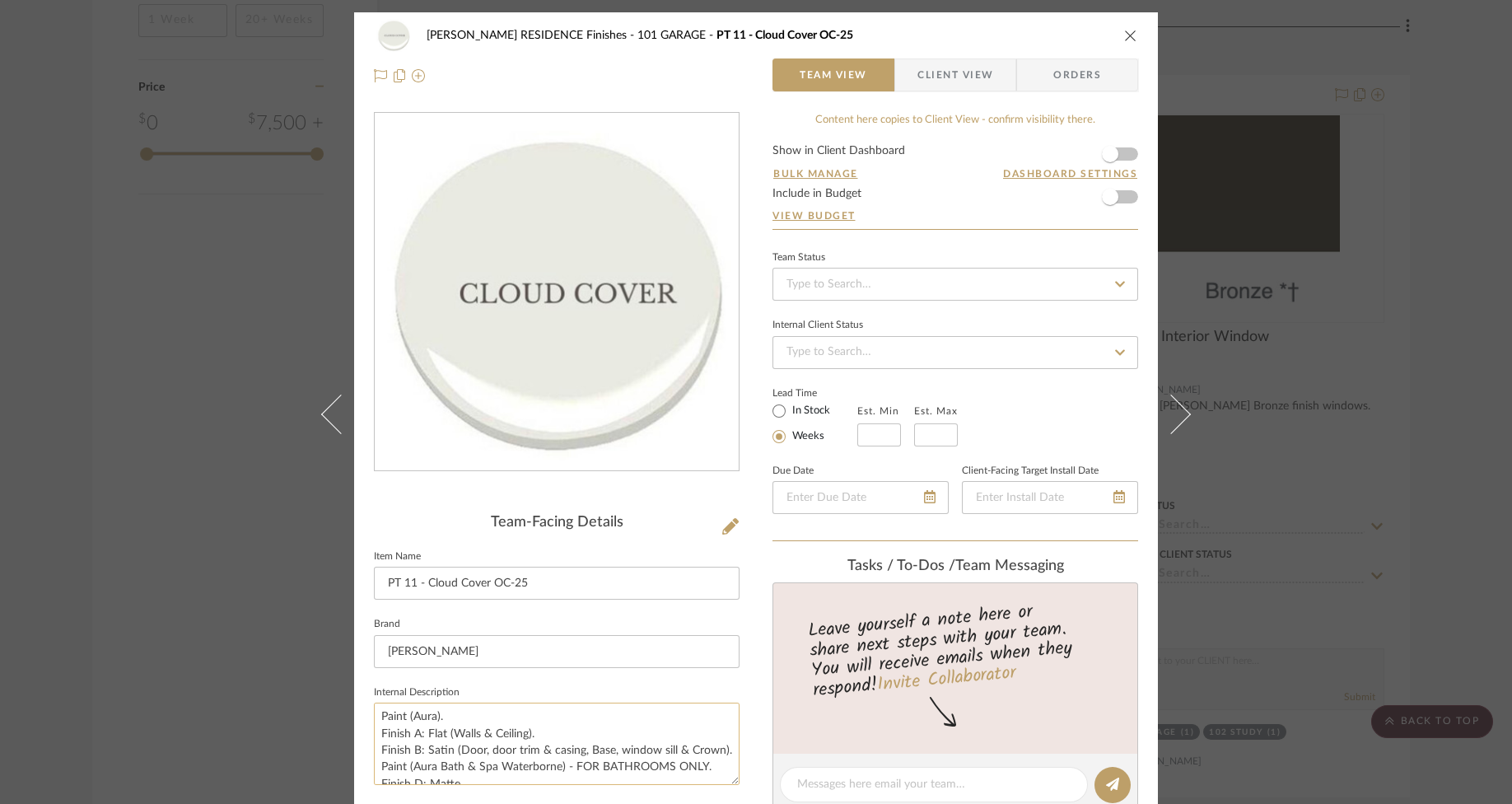
scroll to position [0, 0]
click at [1006, 32] on icon "close" at bounding box center [1130, 34] width 13 height 13
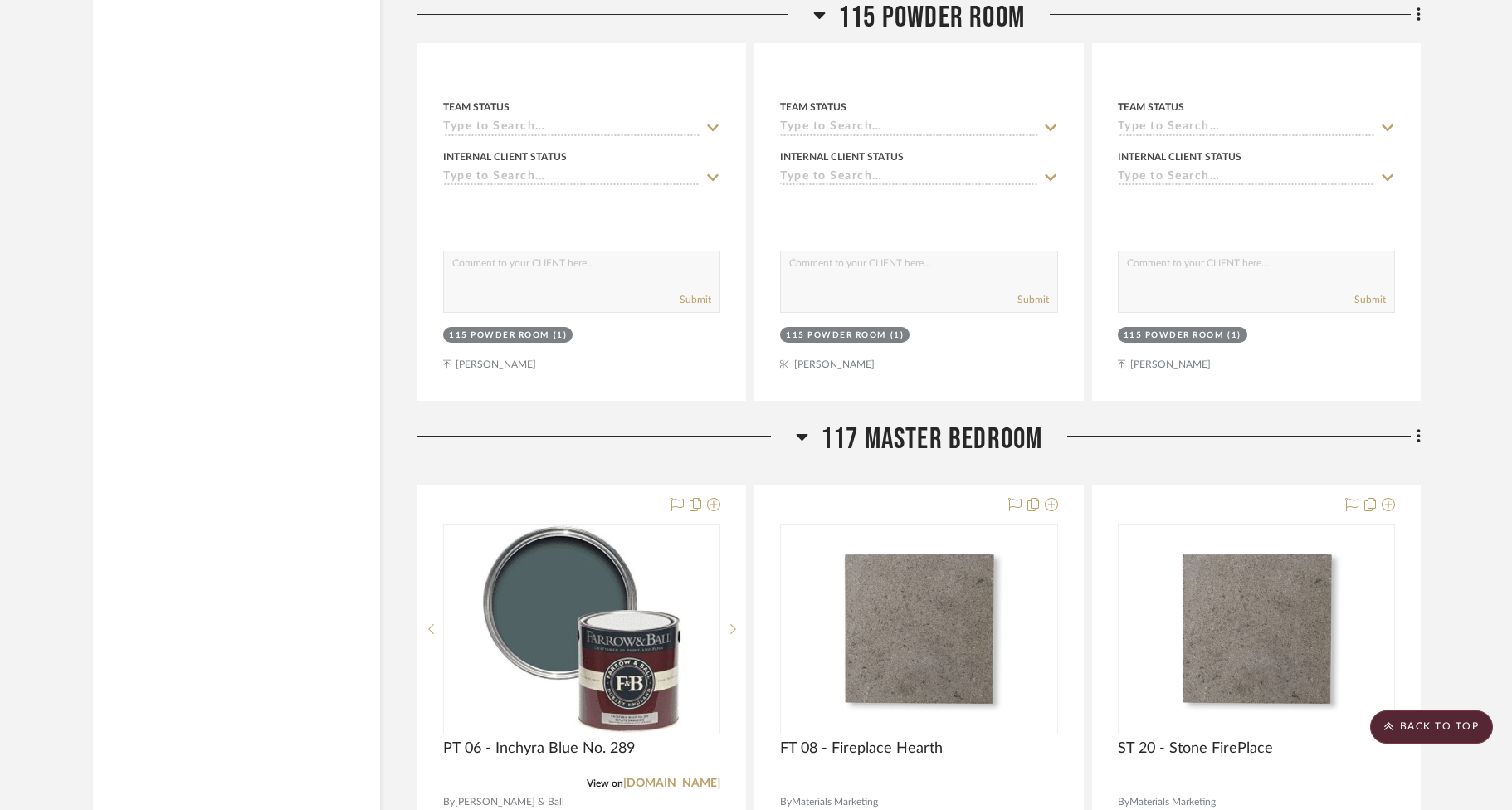
scroll to position [22875, 0]
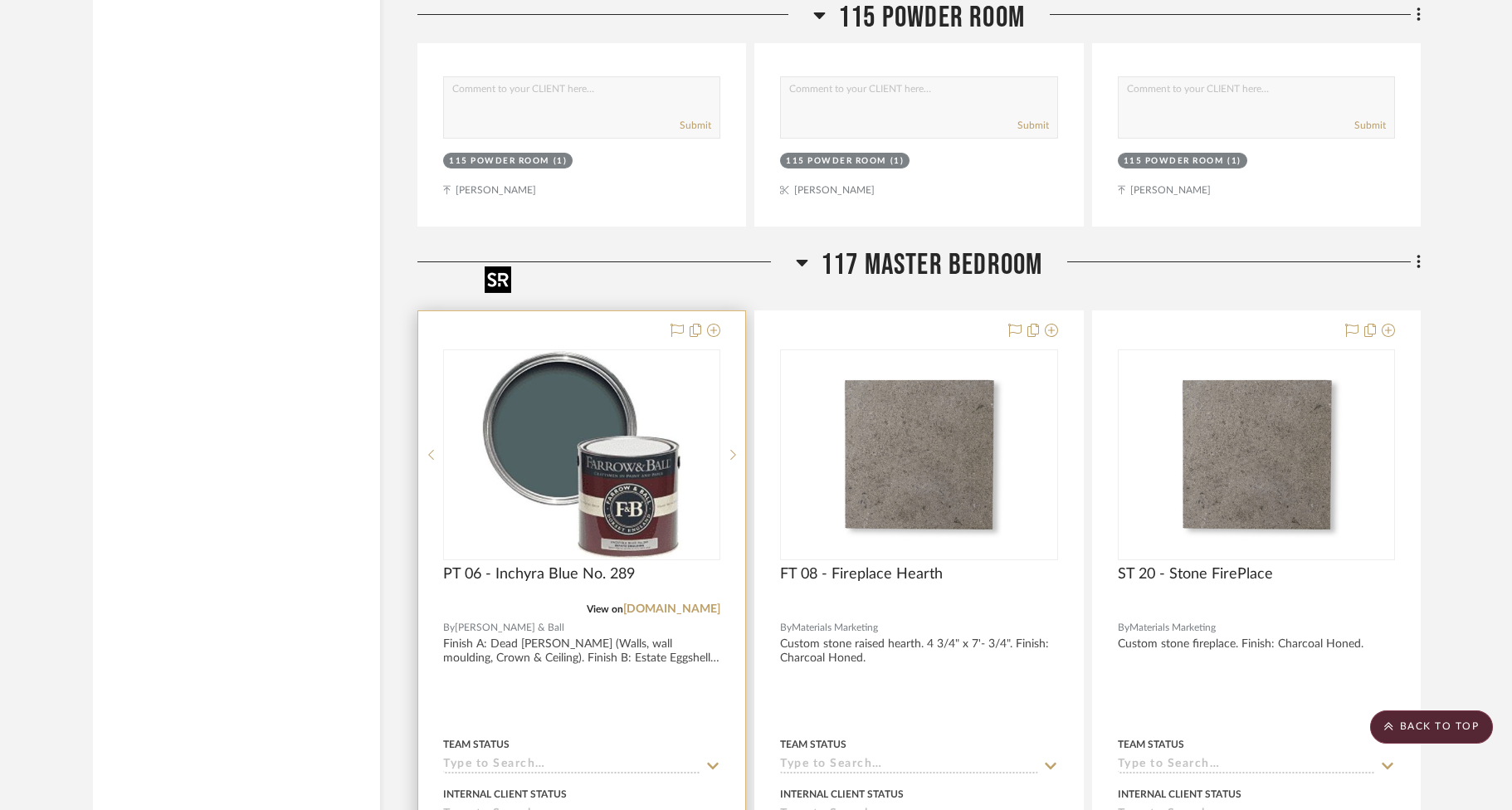
click at [608, 391] on img "0" at bounding box center [582, 455] width 208 height 208
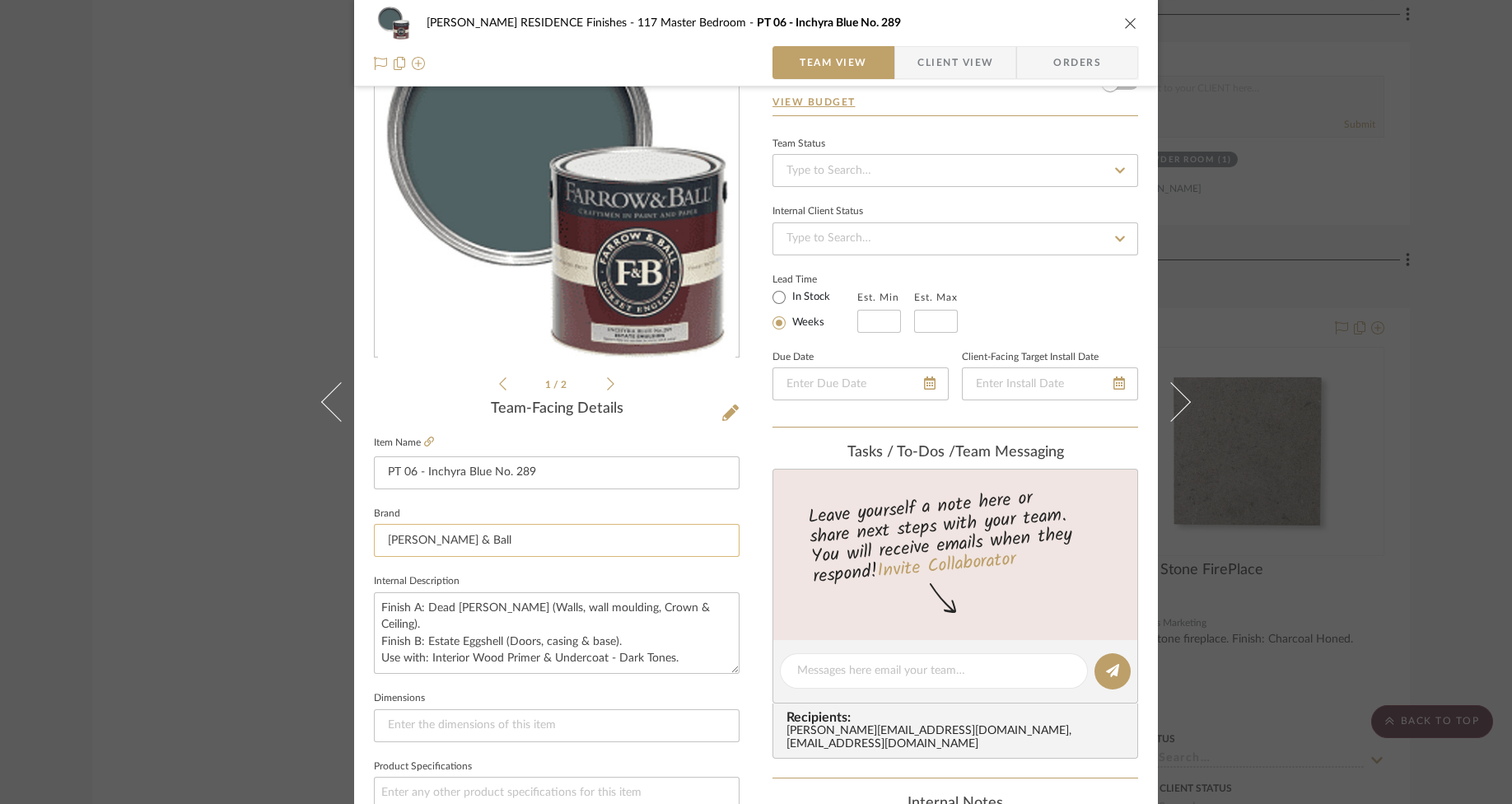
scroll to position [115, 0]
click at [1006, 17] on icon "close" at bounding box center [1130, 23] width 13 height 13
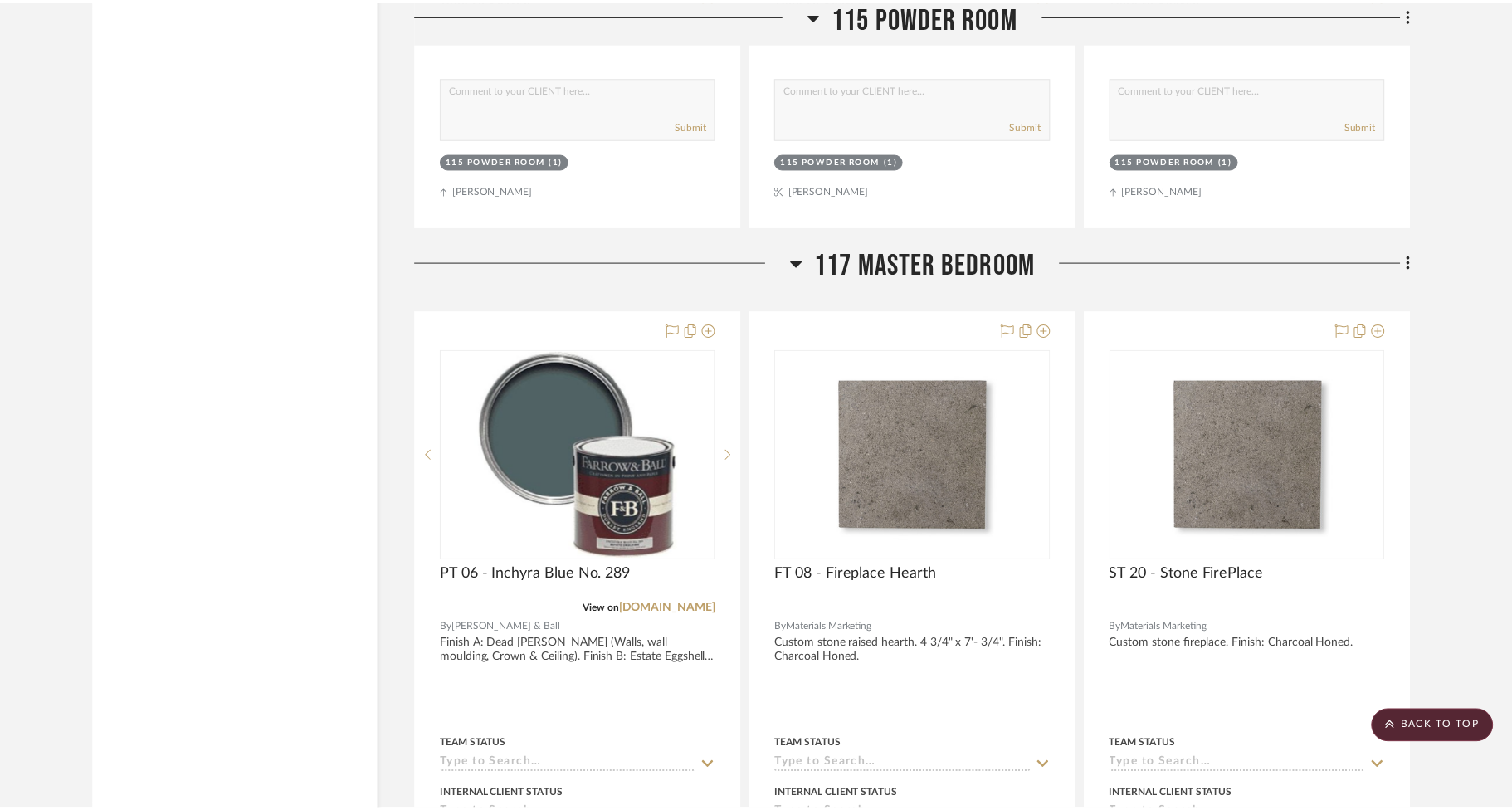
scroll to position [22875, 0]
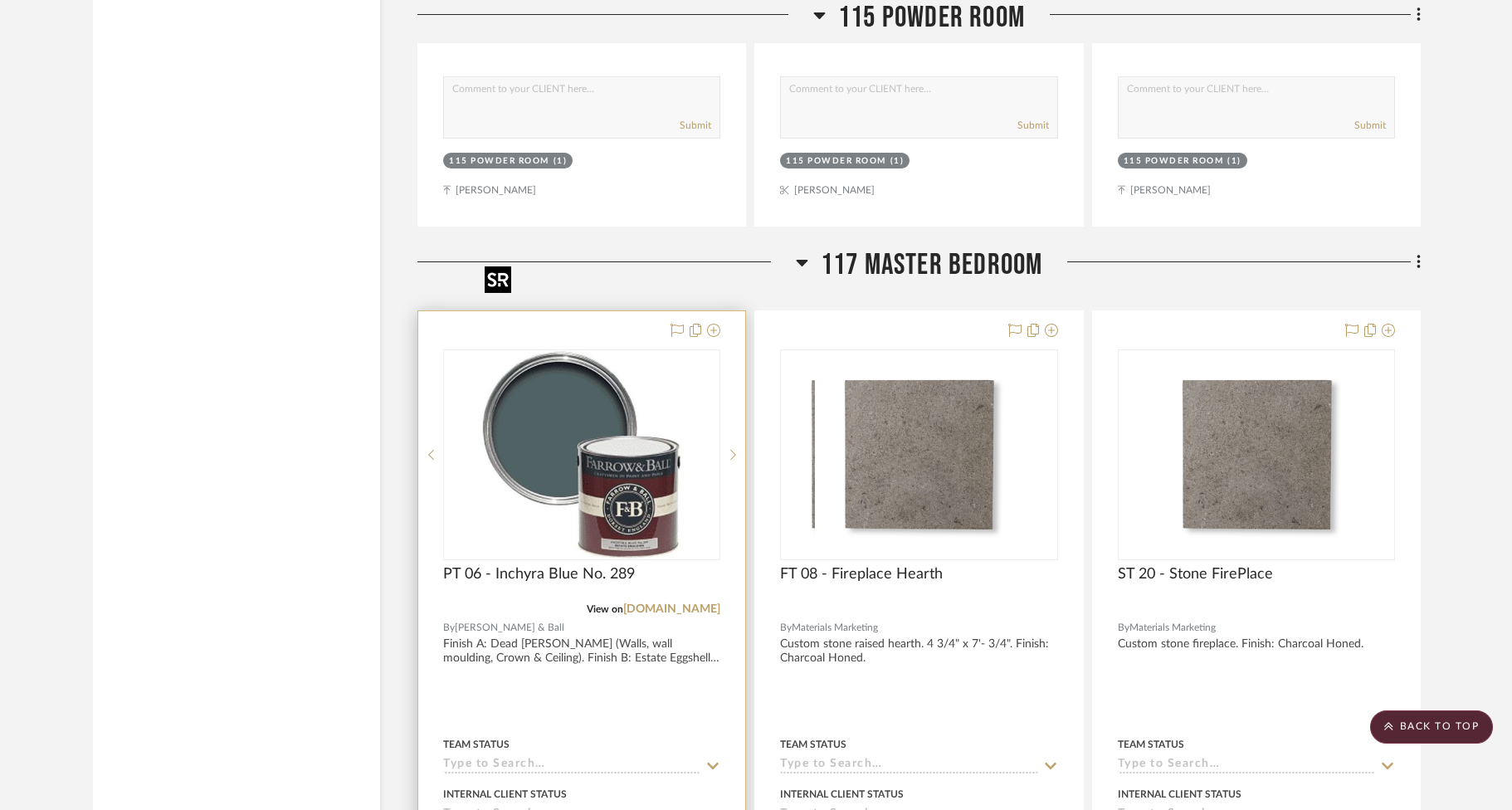
click at [630, 431] on img "0" at bounding box center [582, 455] width 208 height 208
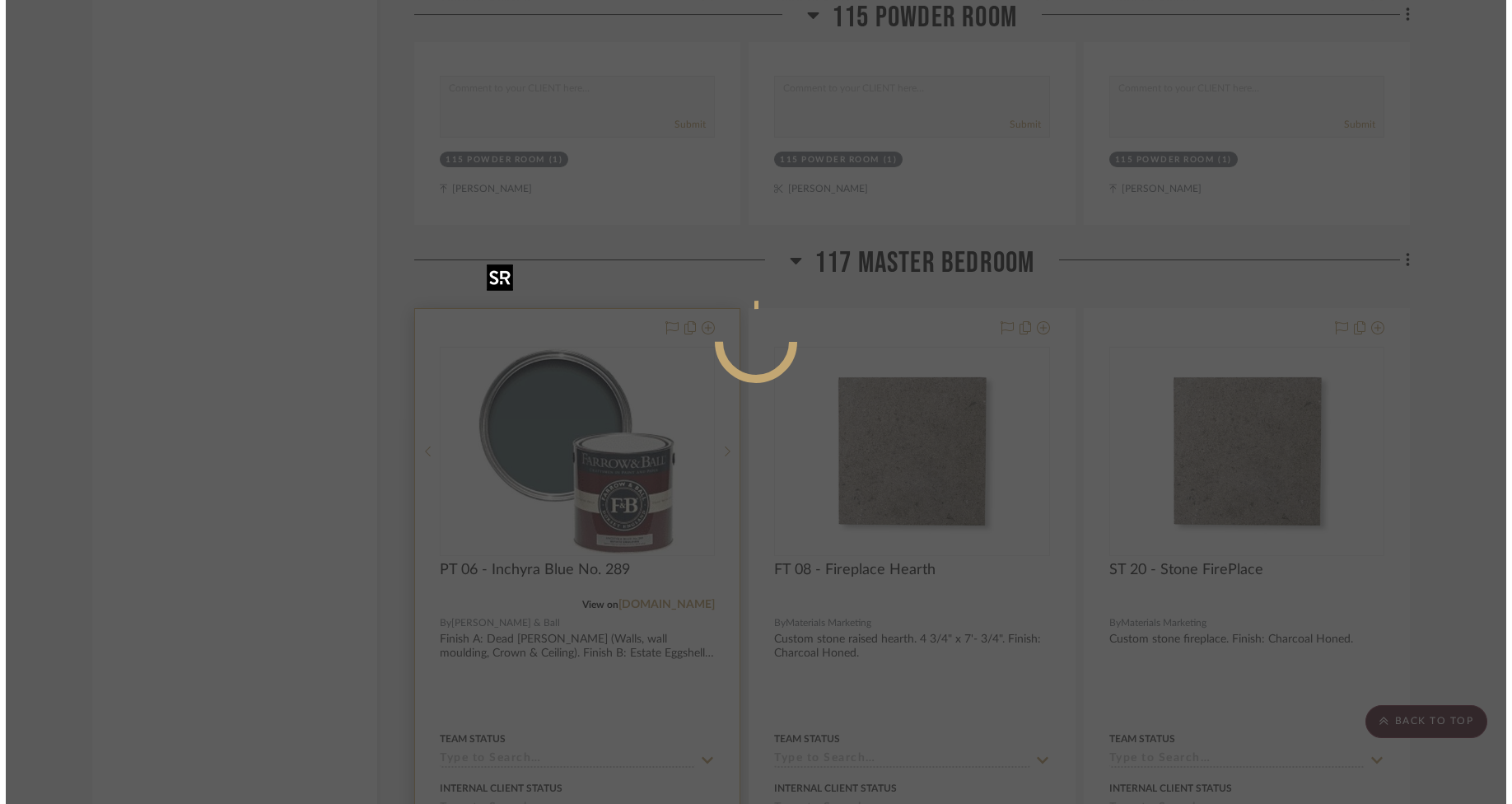
scroll to position [0, 0]
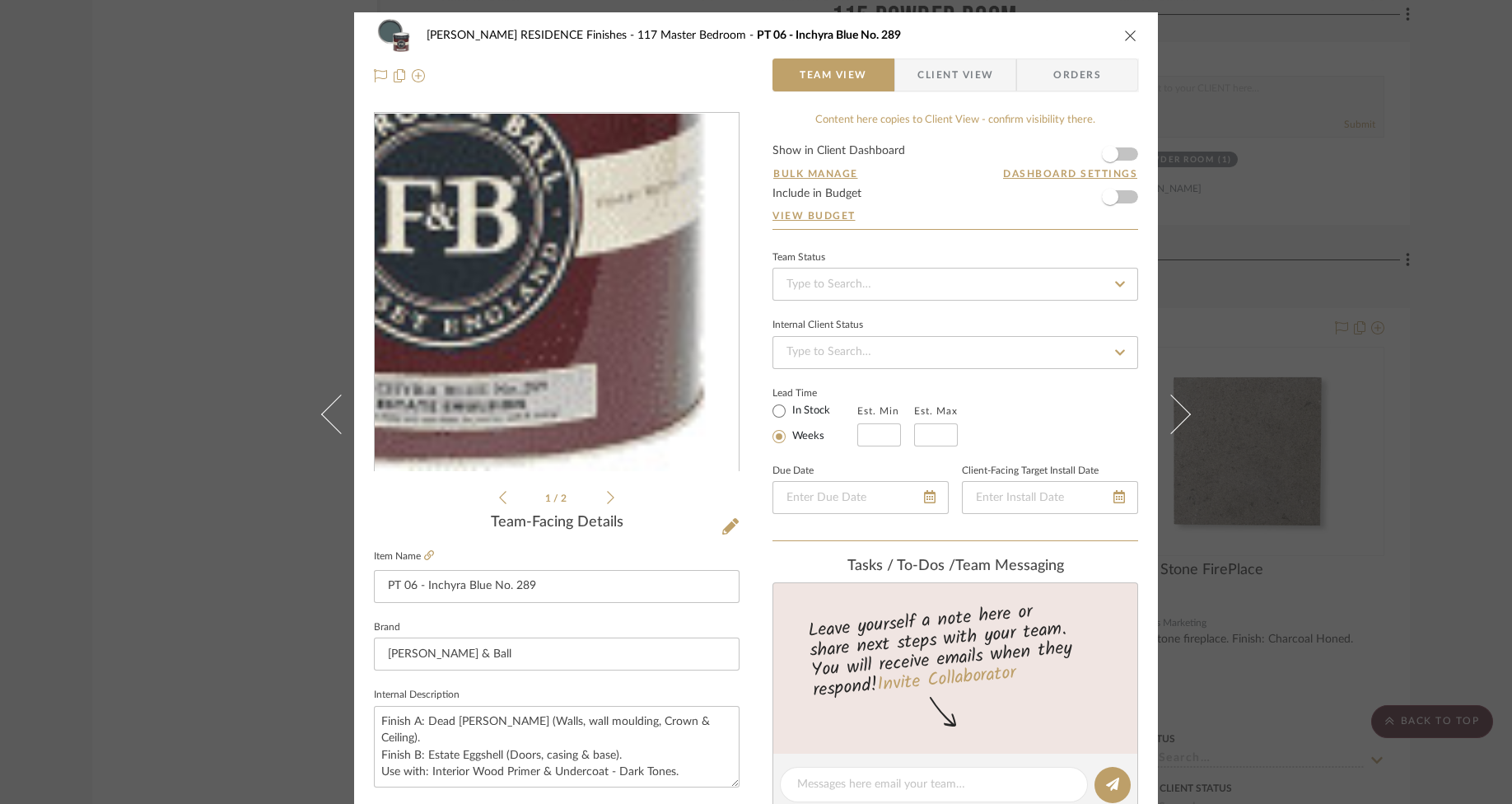
click at [672, 412] on img "0" at bounding box center [557, 293] width 357 height 357
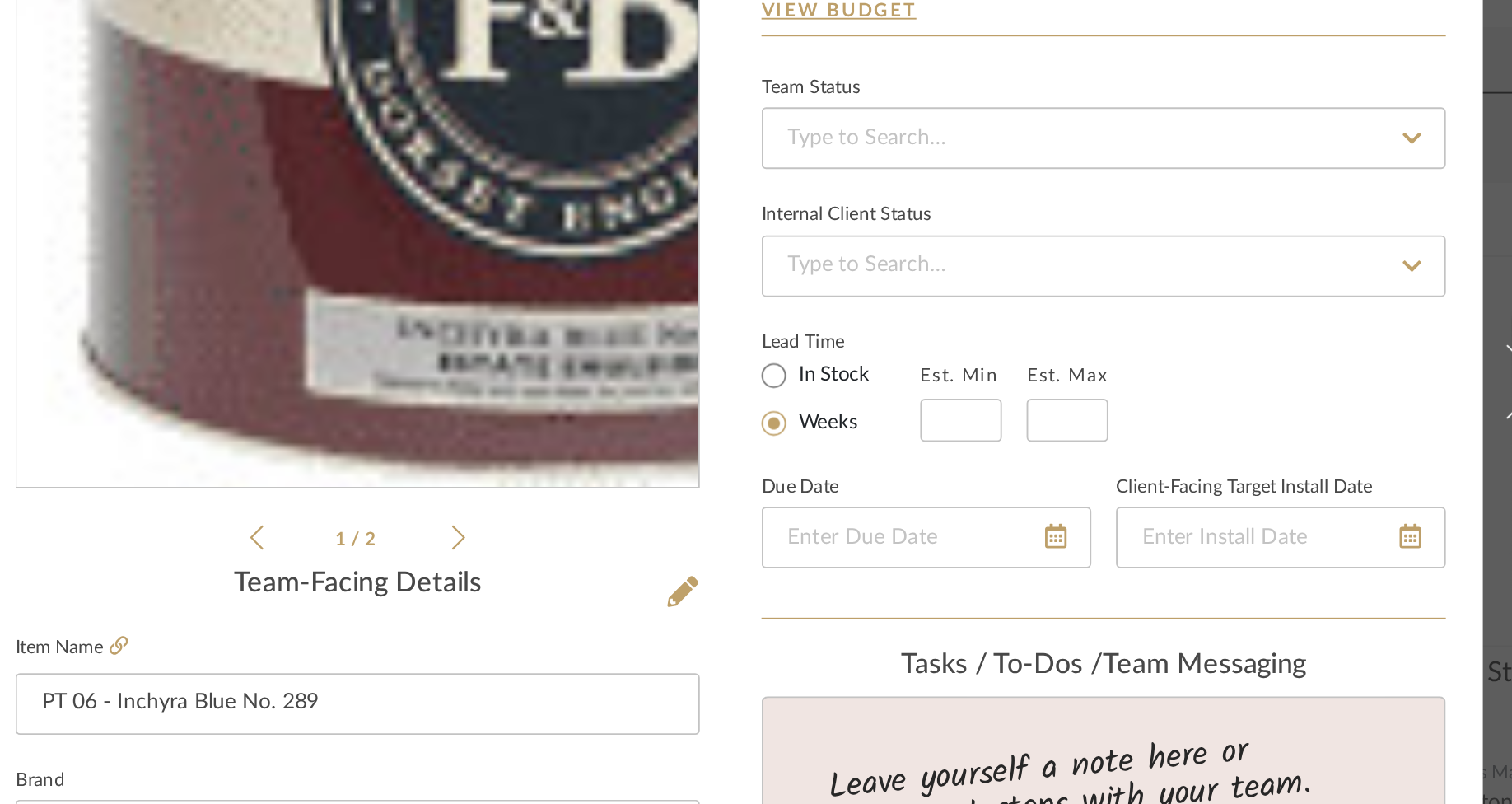
click at [613, 438] on img "0" at bounding box center [557, 293] width 357 height 357
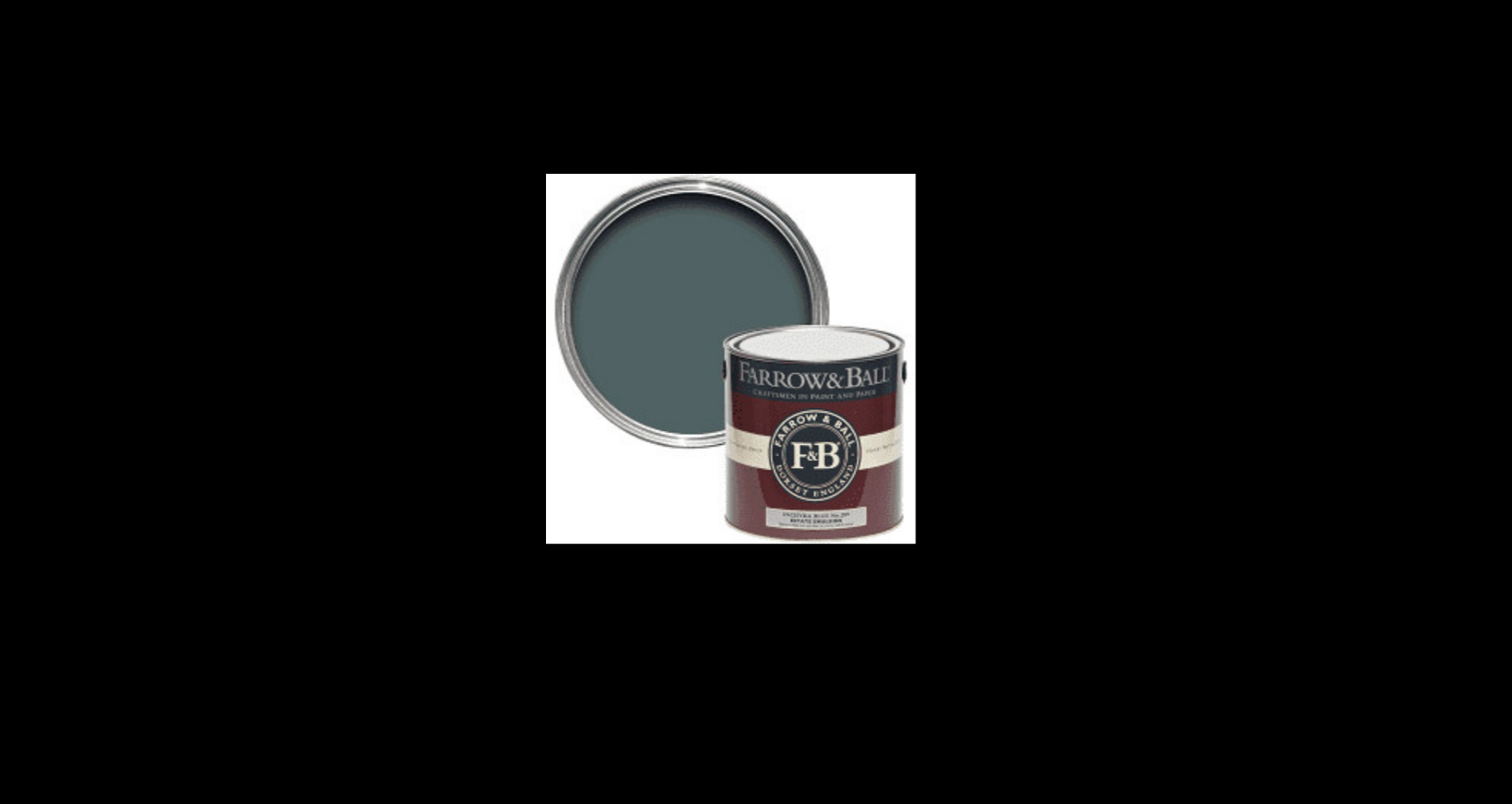
click at [823, 477] on img at bounding box center [755, 402] width 197 height 197
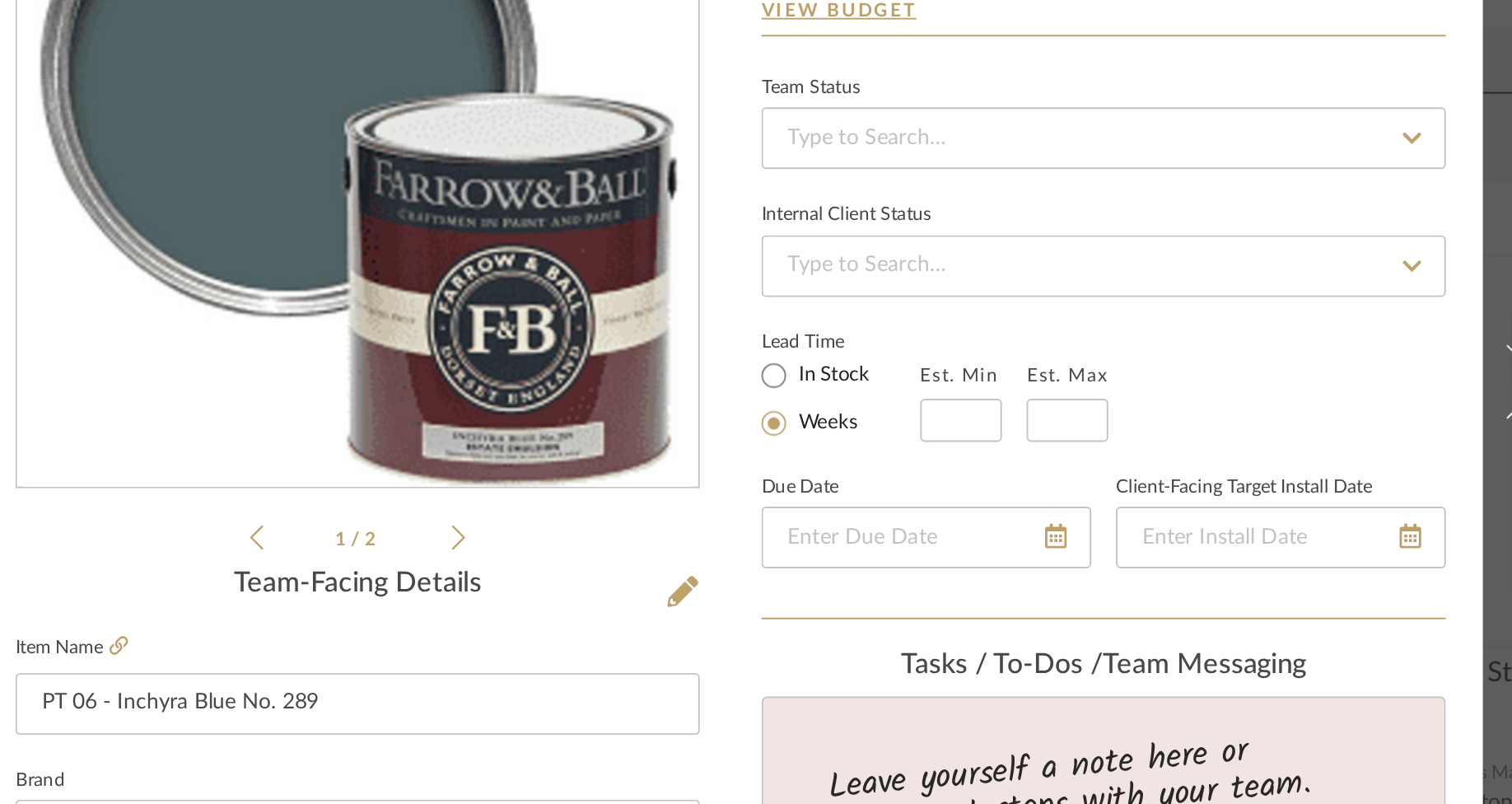
click at [682, 493] on div "1 / 2" at bounding box center [557, 309] width 365 height 396
click at [682, 489] on div "1 / 2" at bounding box center [557, 309] width 365 height 396
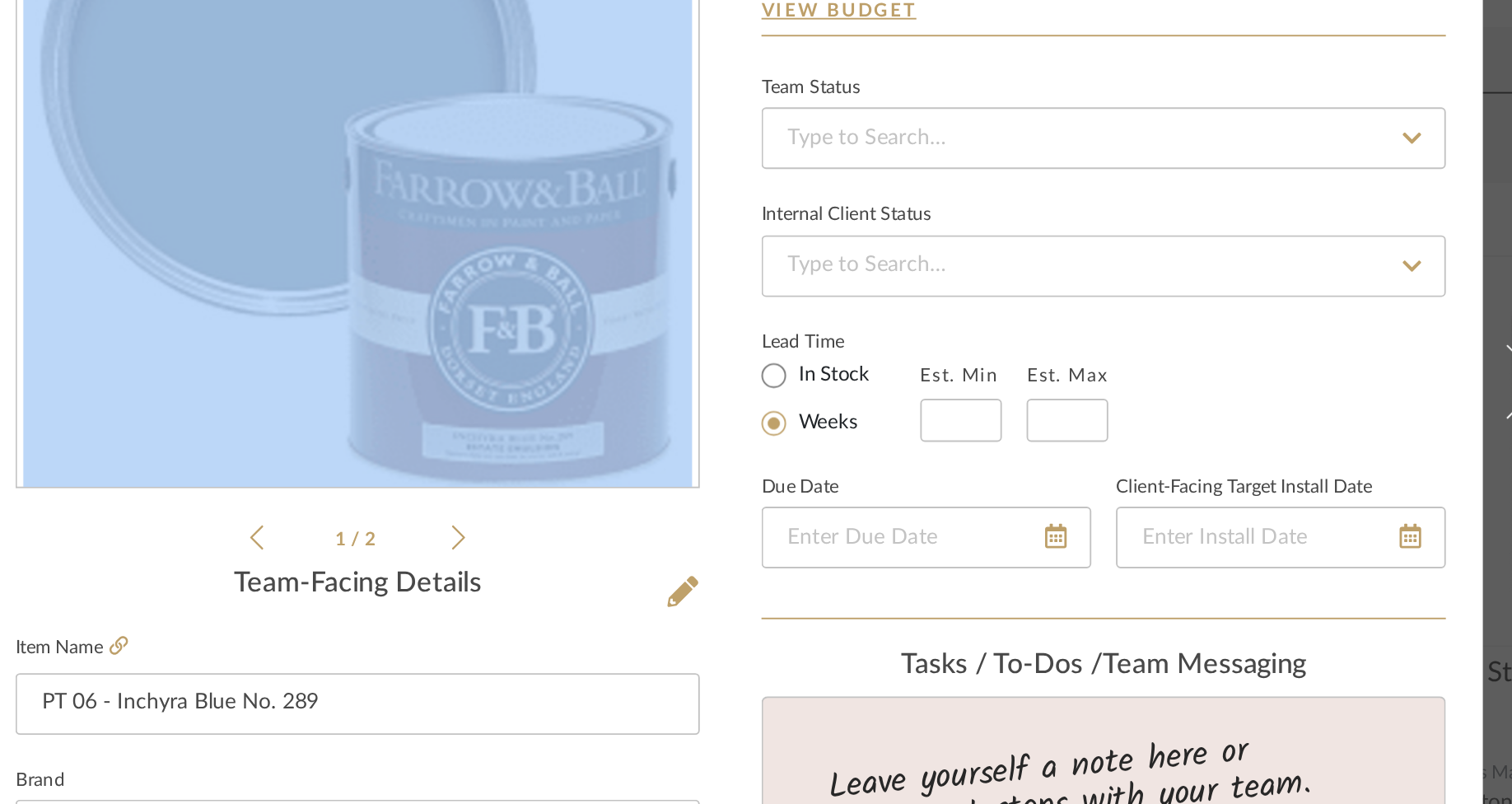
click at [682, 489] on div "1 / 2" at bounding box center [557, 309] width 365 height 396
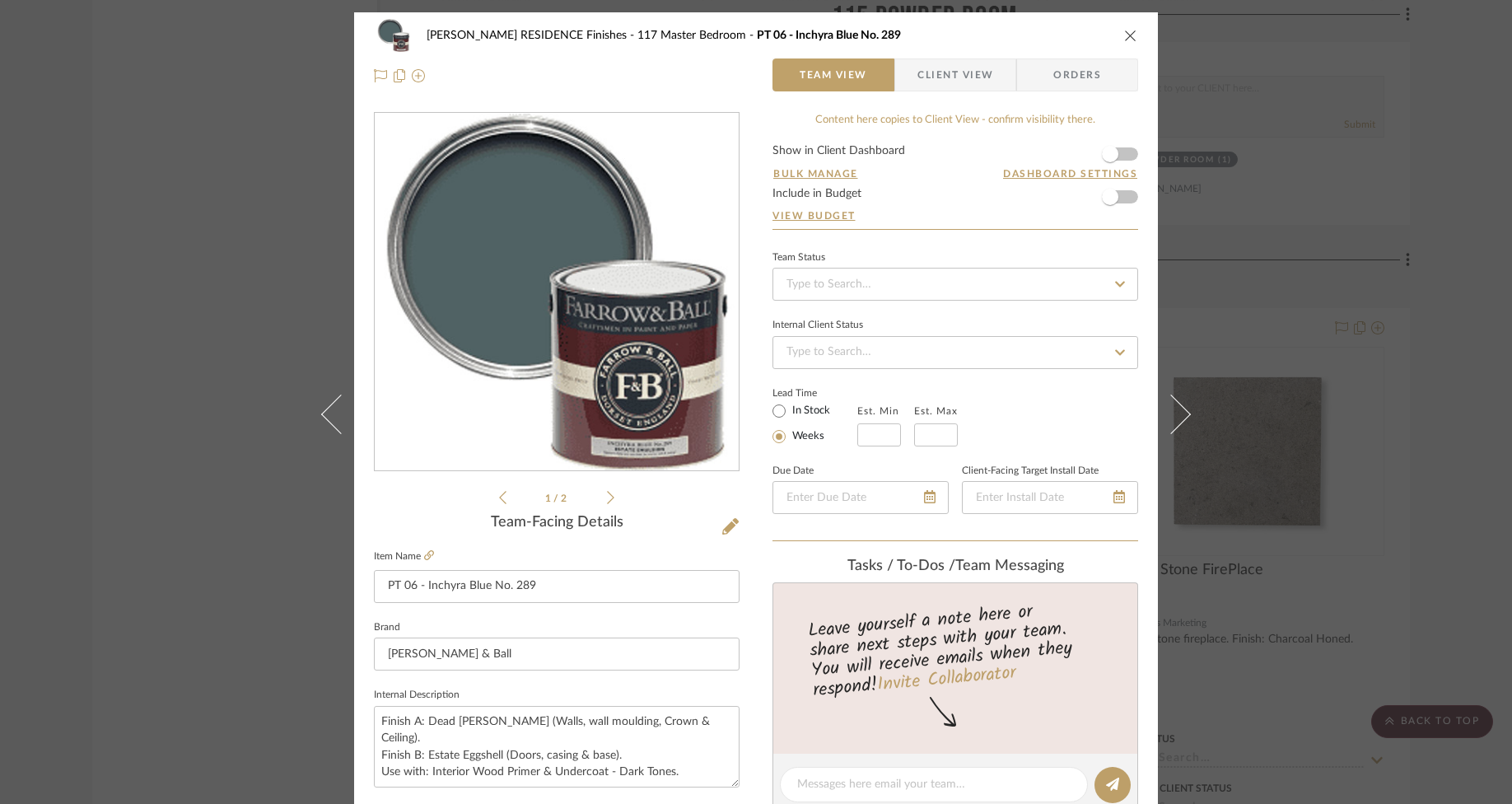
click at [1006, 38] on icon "close" at bounding box center [1130, 34] width 13 height 13
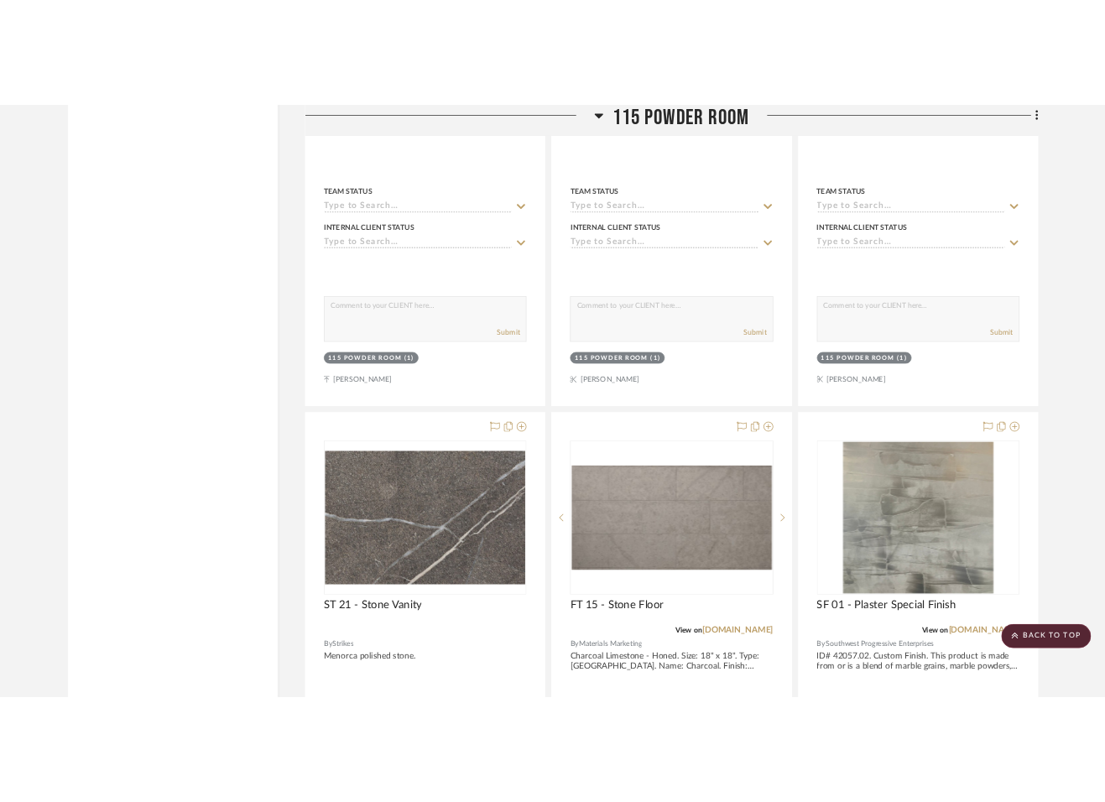
scroll to position [22241, 0]
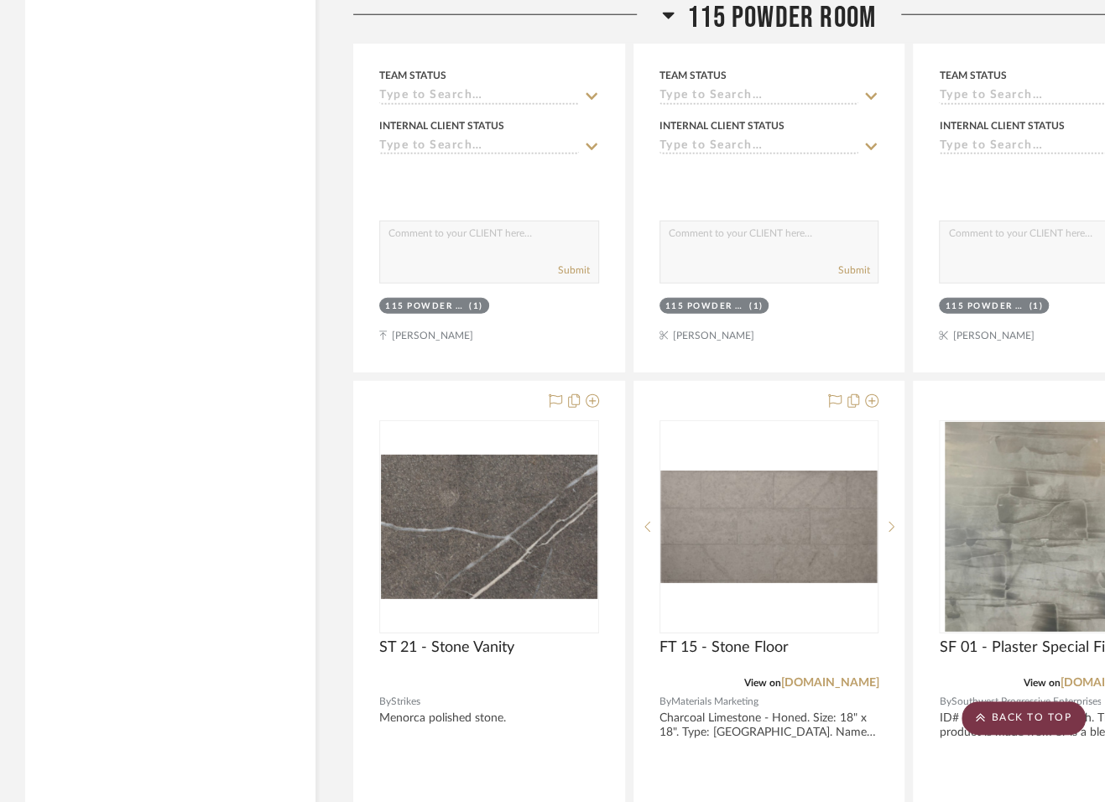
click at [1010, 713] on scroll-to-top-button "BACK TO TOP" at bounding box center [1023, 718] width 124 height 34
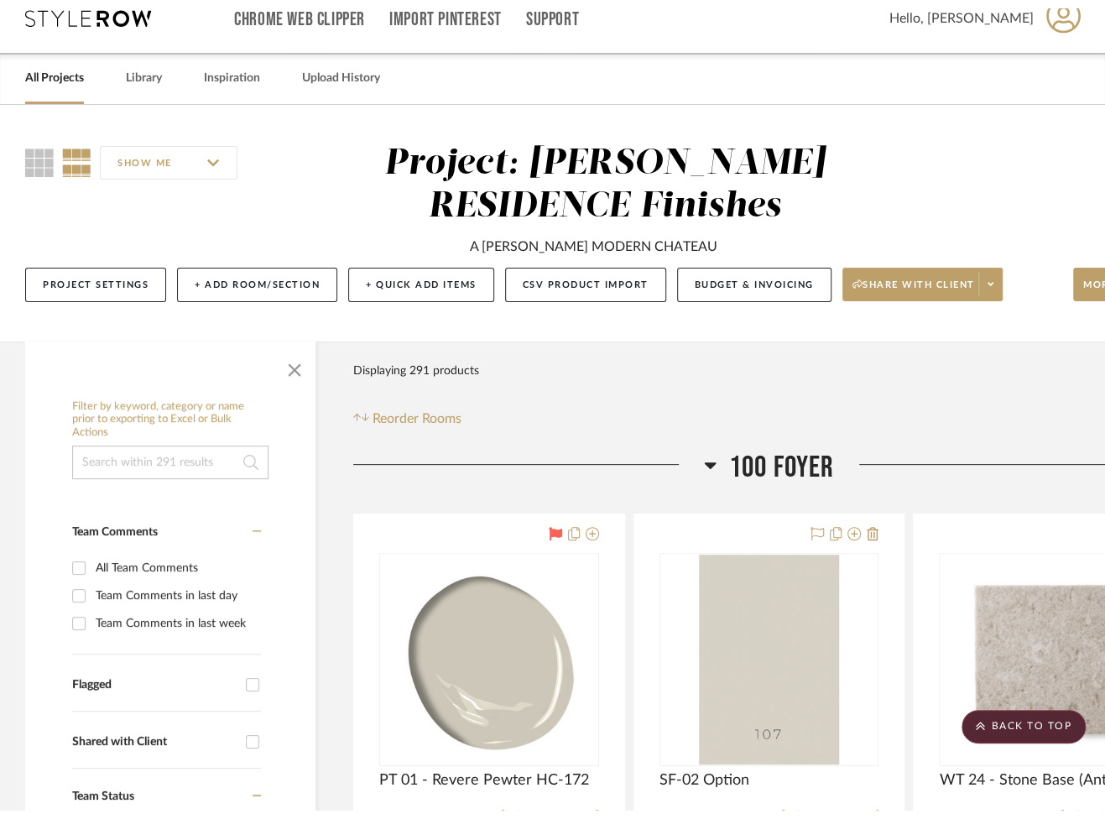
scroll to position [0, 0]
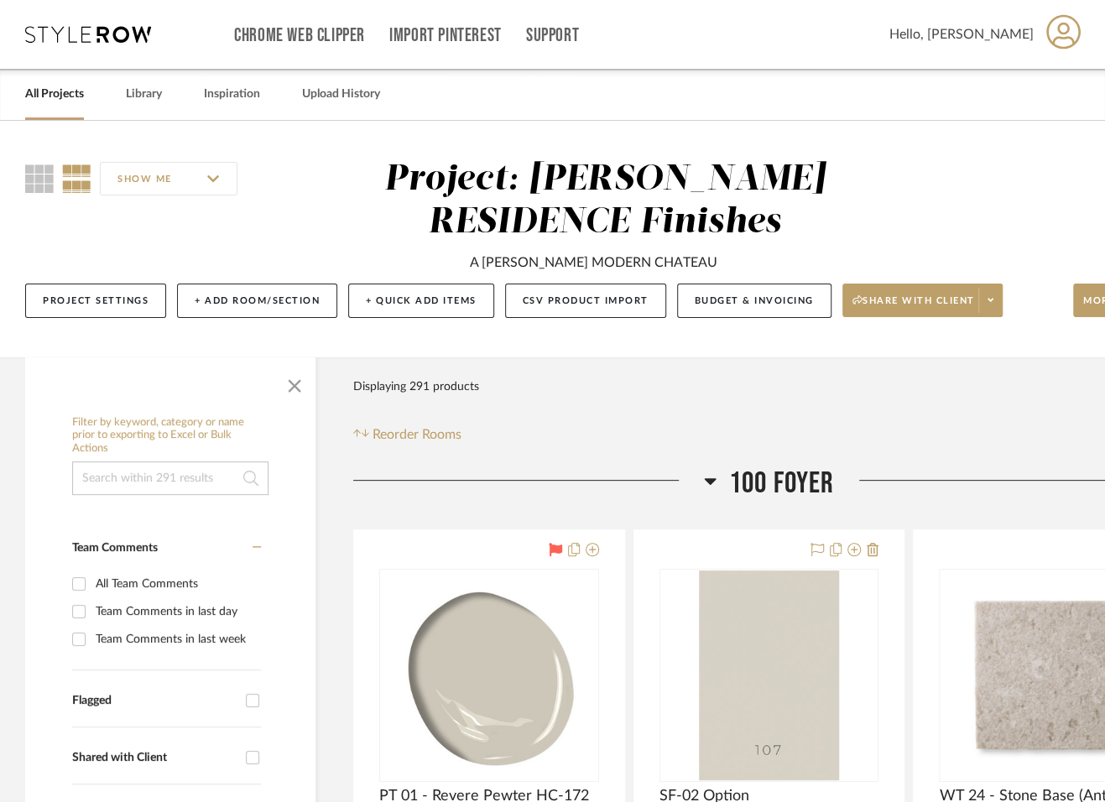
click at [77, 92] on link "All Projects" at bounding box center [54, 94] width 59 height 23
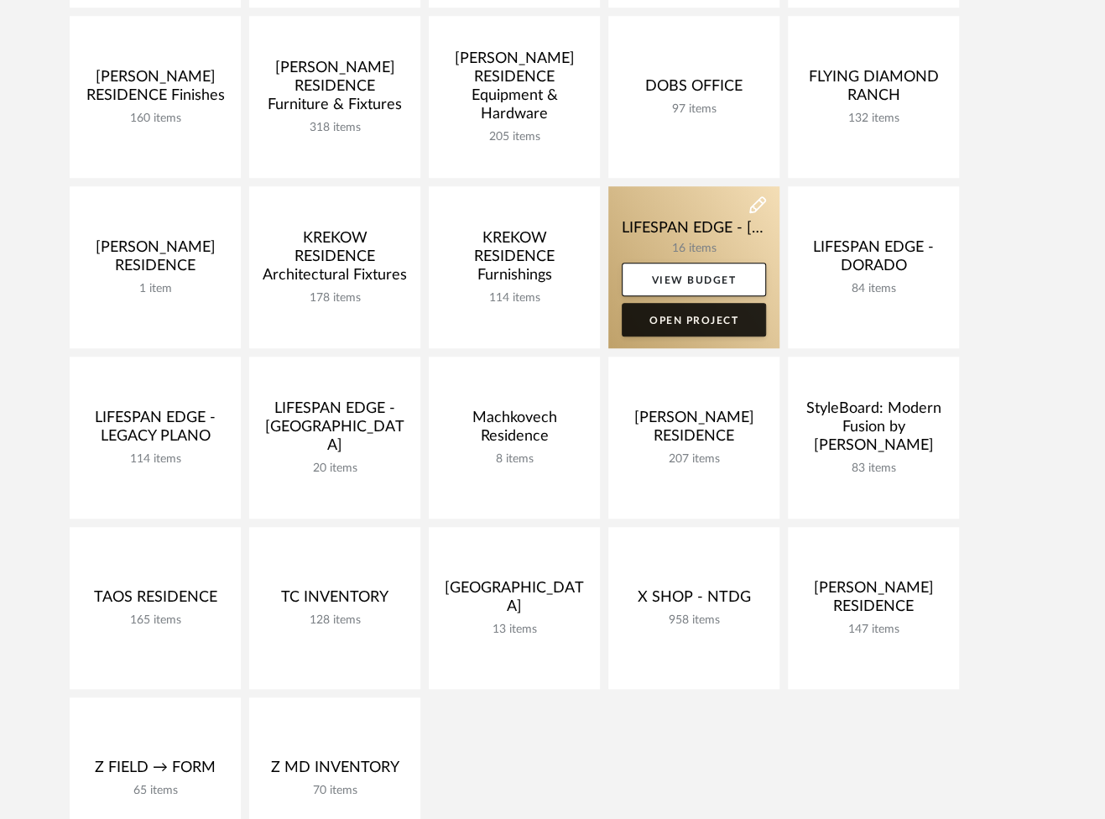
scroll to position [583, 0]
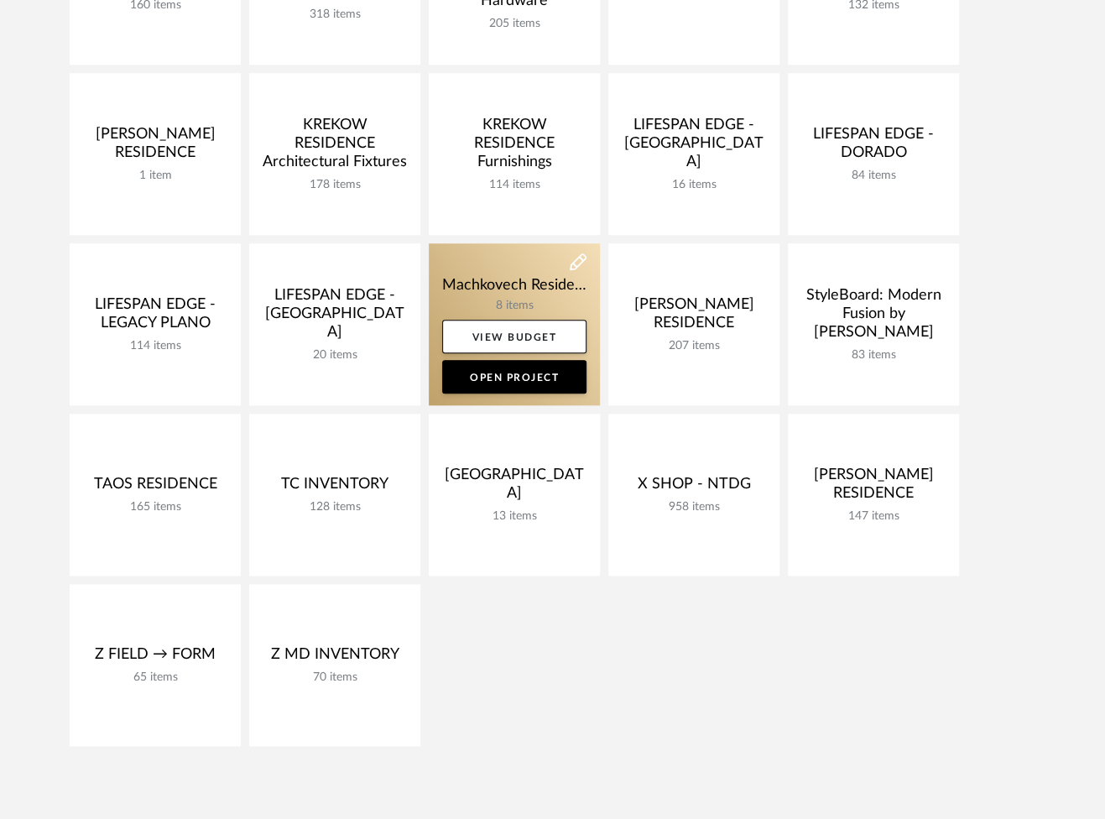
click at [500, 283] on link at bounding box center [514, 324] width 171 height 162
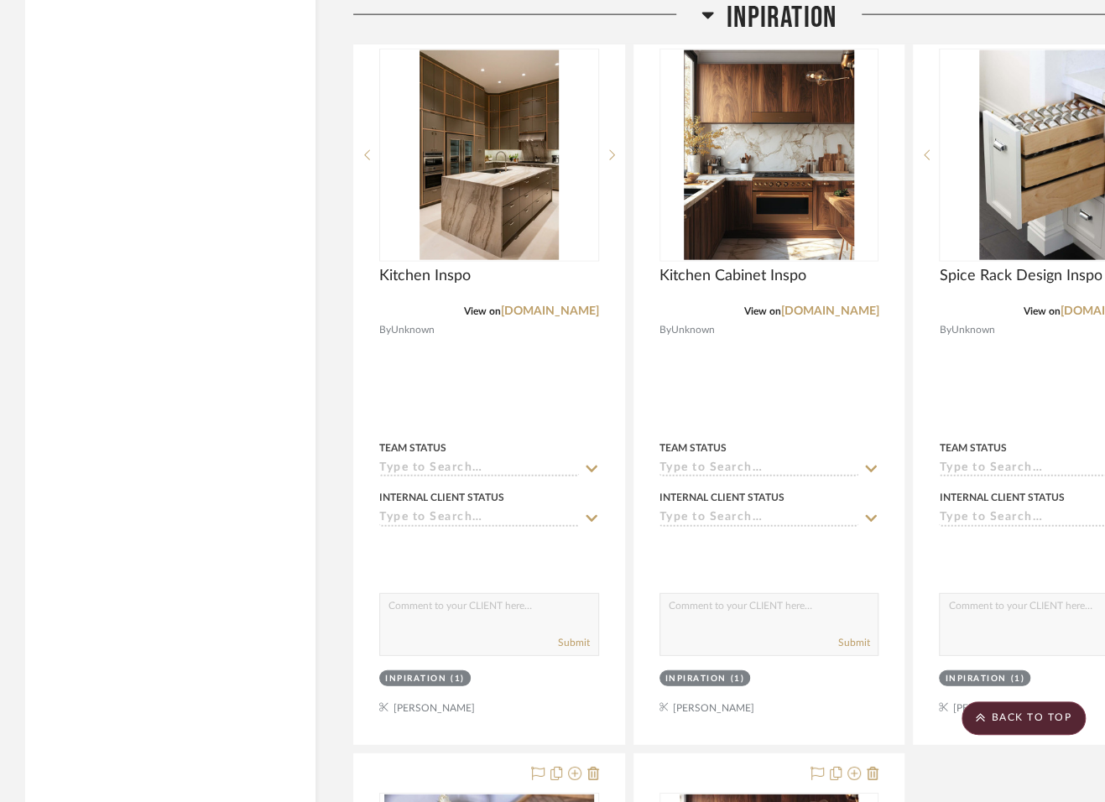
scroll to position [1749, 0]
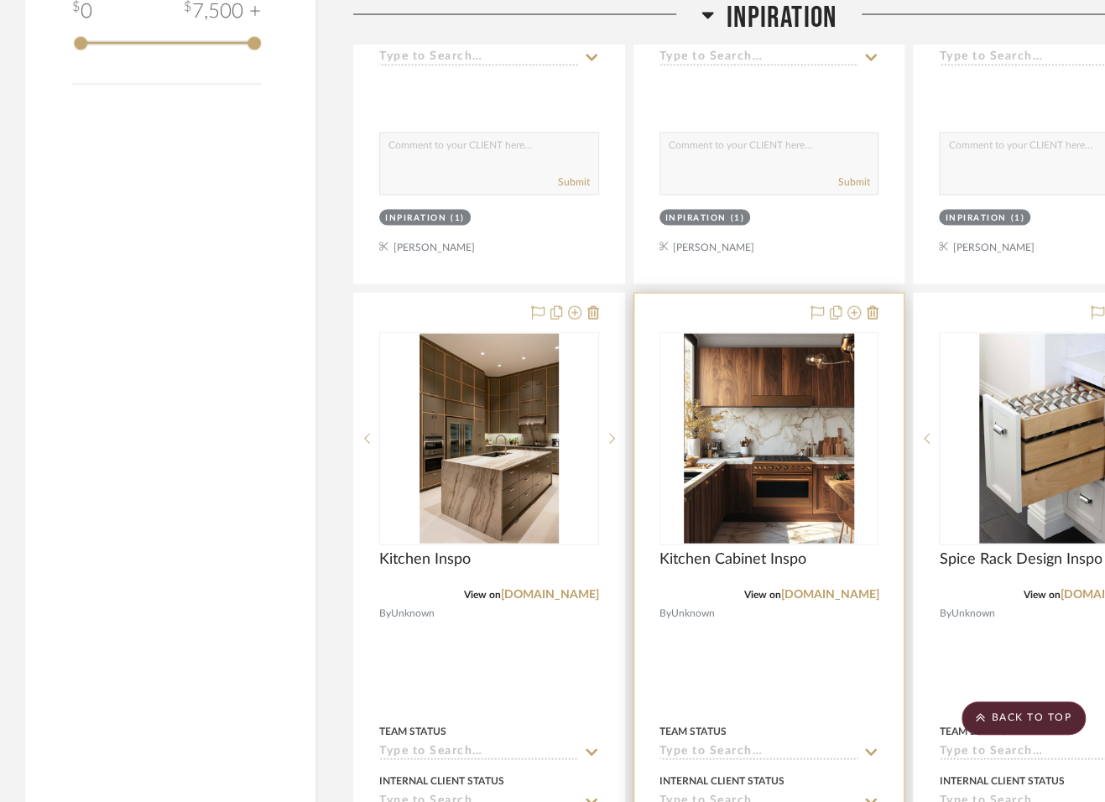
click at [822, 616] on div at bounding box center [769, 661] width 270 height 734
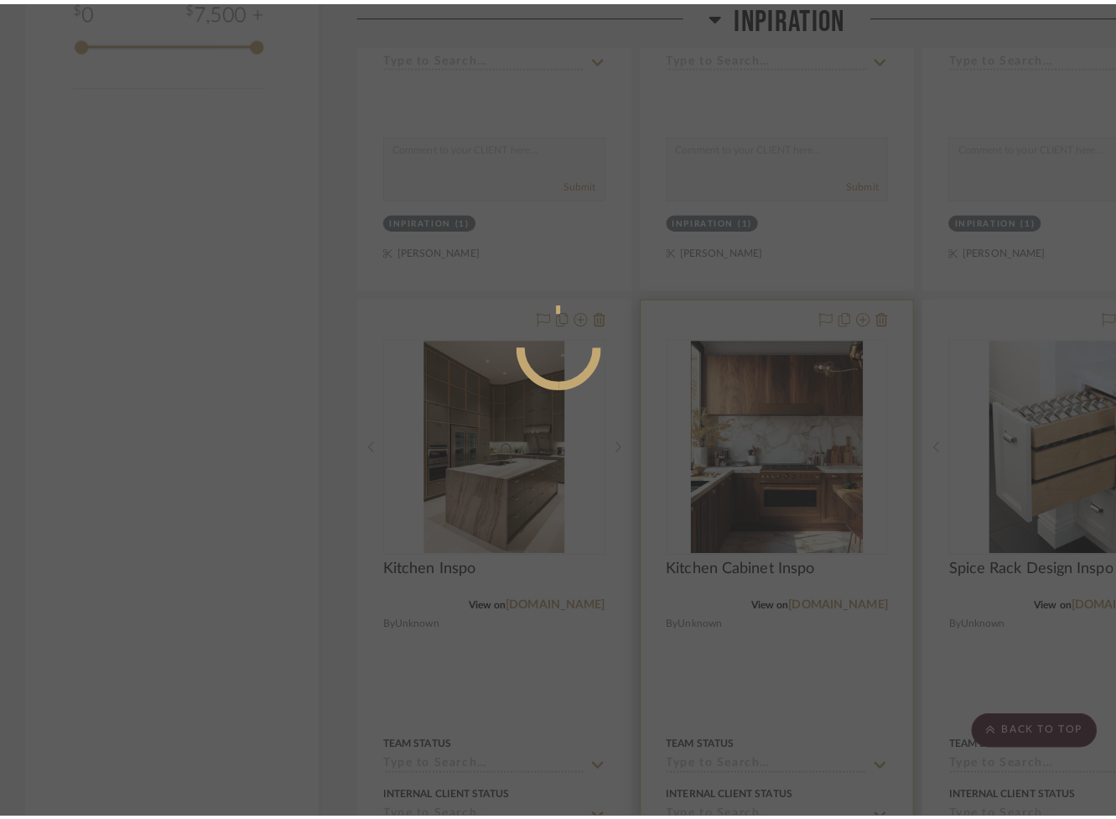
scroll to position [0, 0]
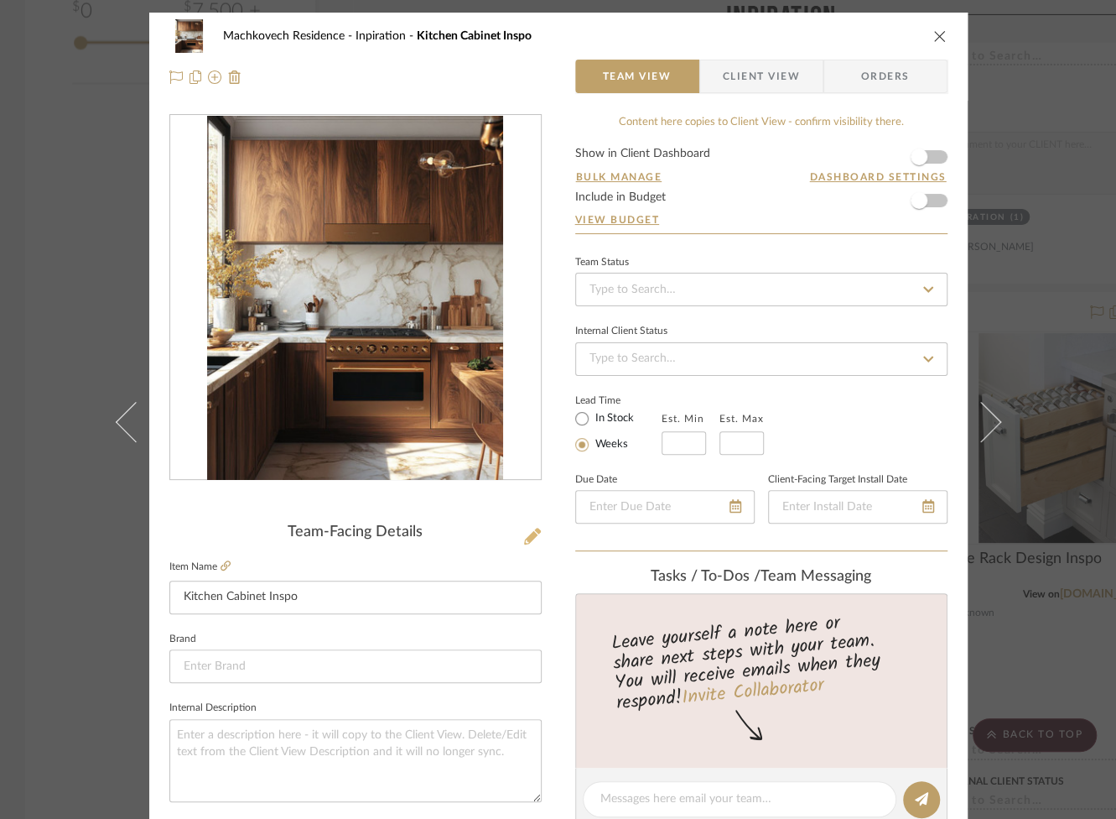
click at [524, 530] on icon at bounding box center [532, 536] width 17 height 17
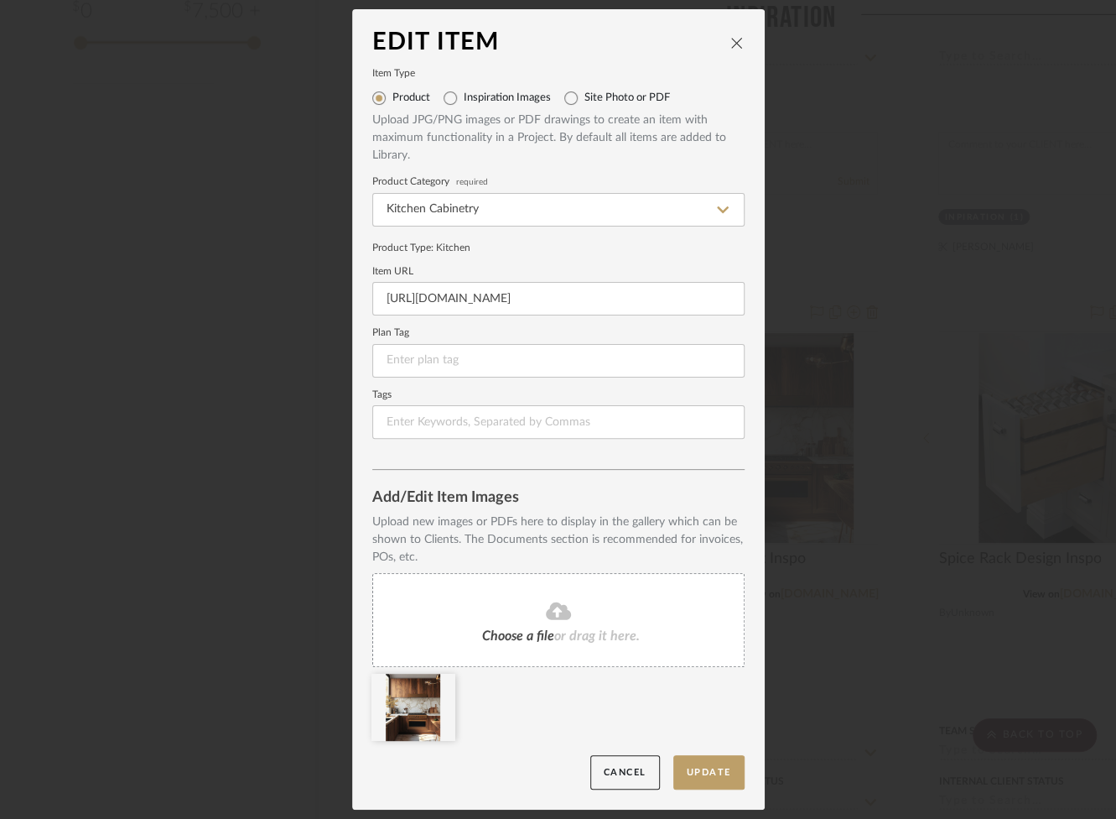
click at [528, 632] on span "Choose a file" at bounding box center [518, 635] width 72 height 13
click at [701, 770] on button "Update" at bounding box center [709, 772] width 71 height 34
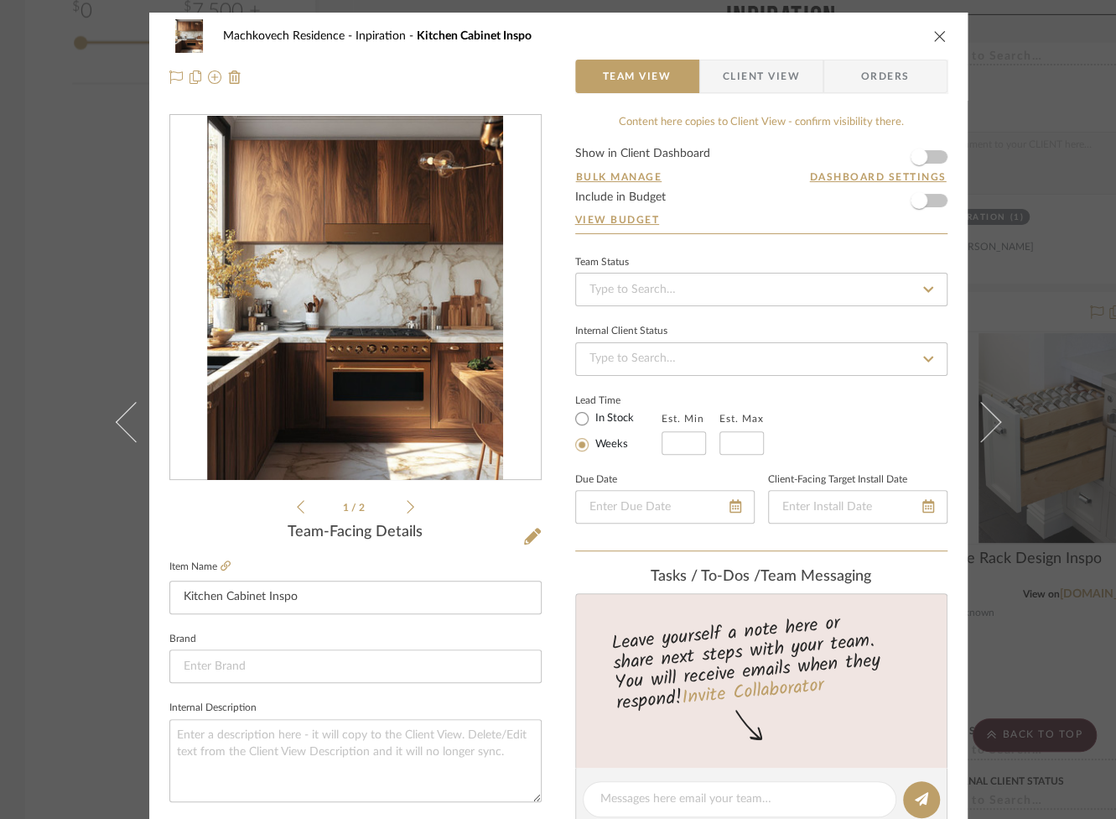
click at [407, 506] on icon at bounding box center [411, 506] width 8 height 15
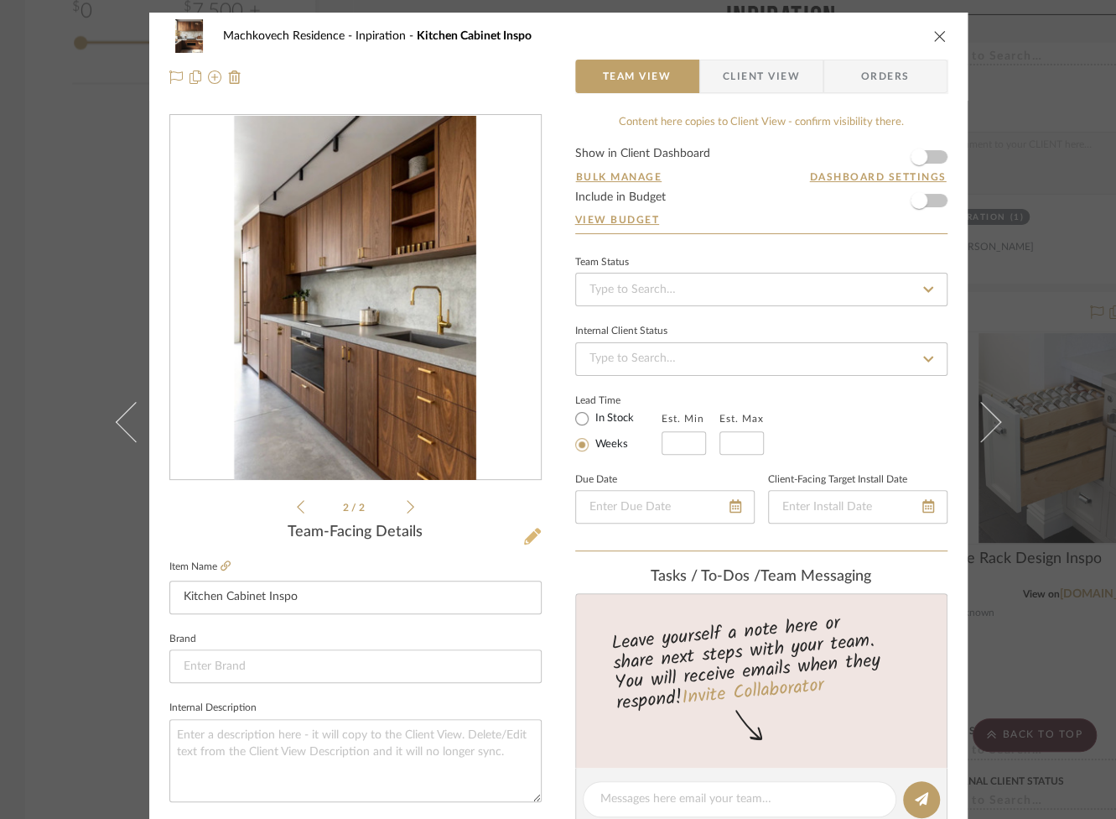
click at [530, 539] on icon at bounding box center [532, 536] width 17 height 17
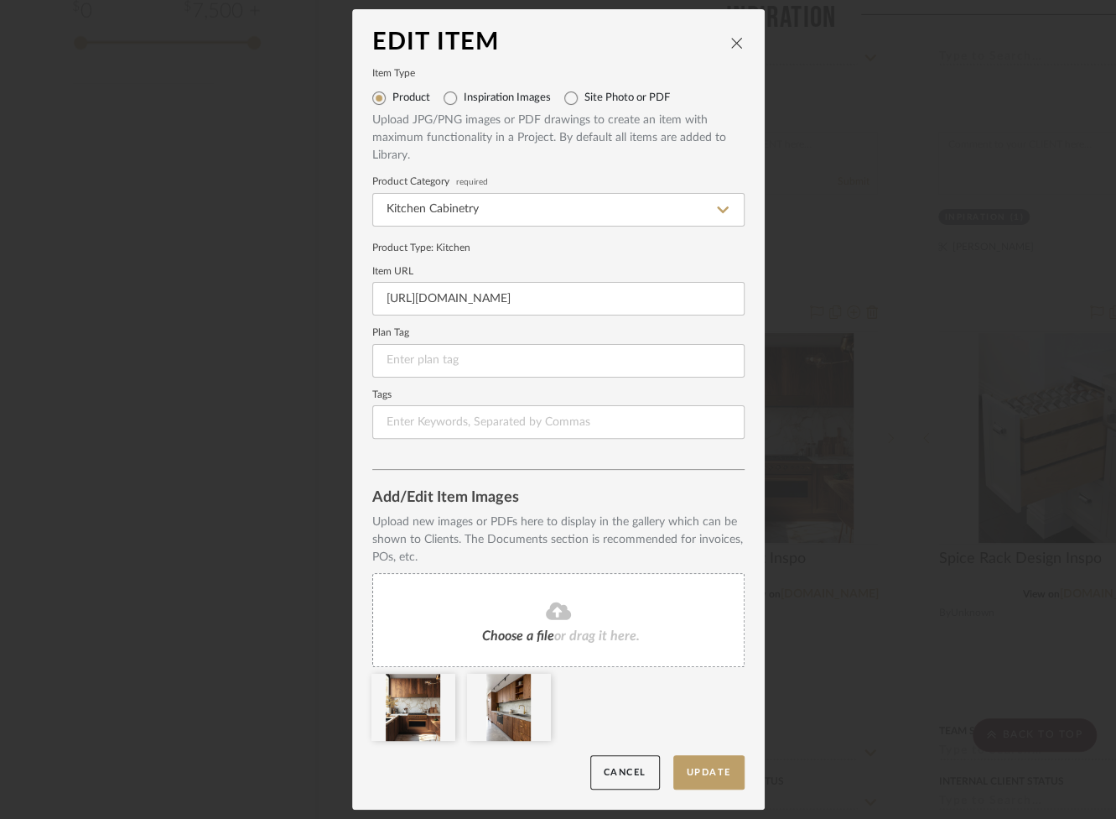
click at [600, 647] on div "Choose a file or drag it here." at bounding box center [558, 620] width 372 height 94
click at [563, 634] on span "or drag it here." at bounding box center [597, 635] width 86 height 13
click at [705, 774] on button "Update" at bounding box center [709, 772] width 71 height 34
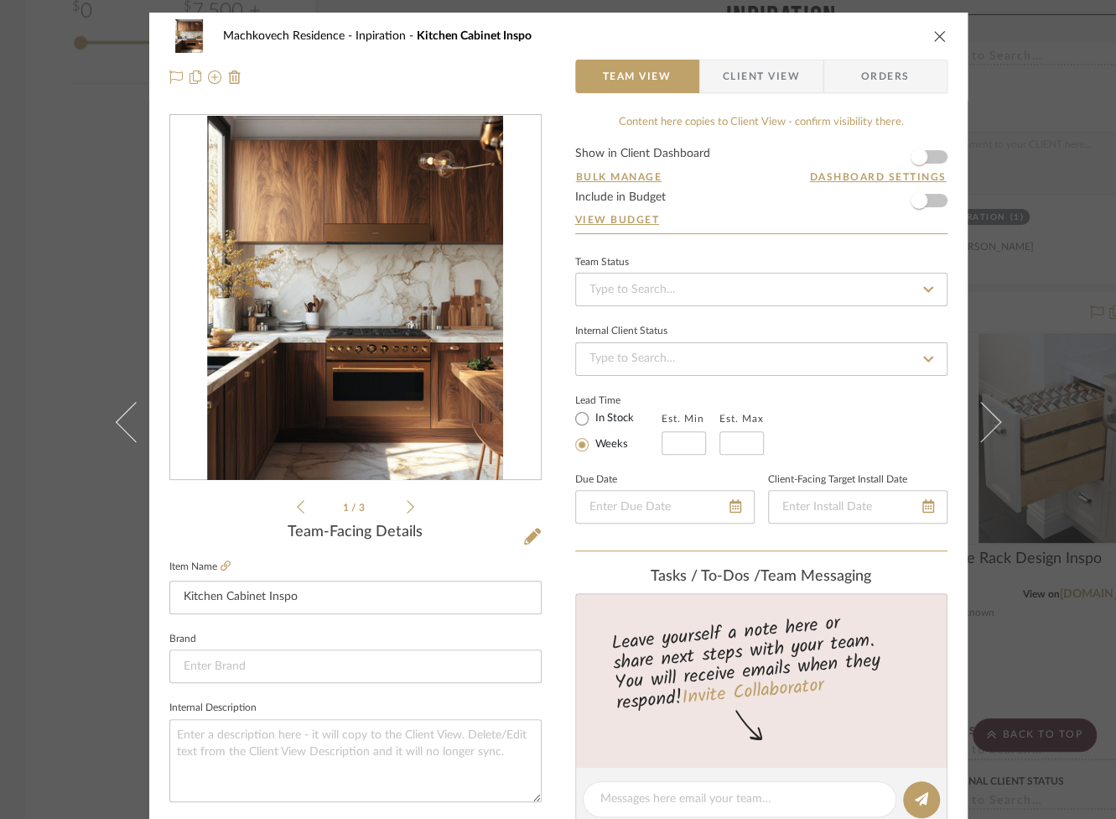
click at [920, 34] on div "Machkovech Residence Inpiration Kitchen Cabinet Inspo" at bounding box center [558, 36] width 778 height 34
click at [925, 36] on div "Machkovech Residence Inpiration Kitchen Cabinet Inspo" at bounding box center [558, 36] width 778 height 34
click at [934, 34] on icon "close" at bounding box center [940, 35] width 13 height 13
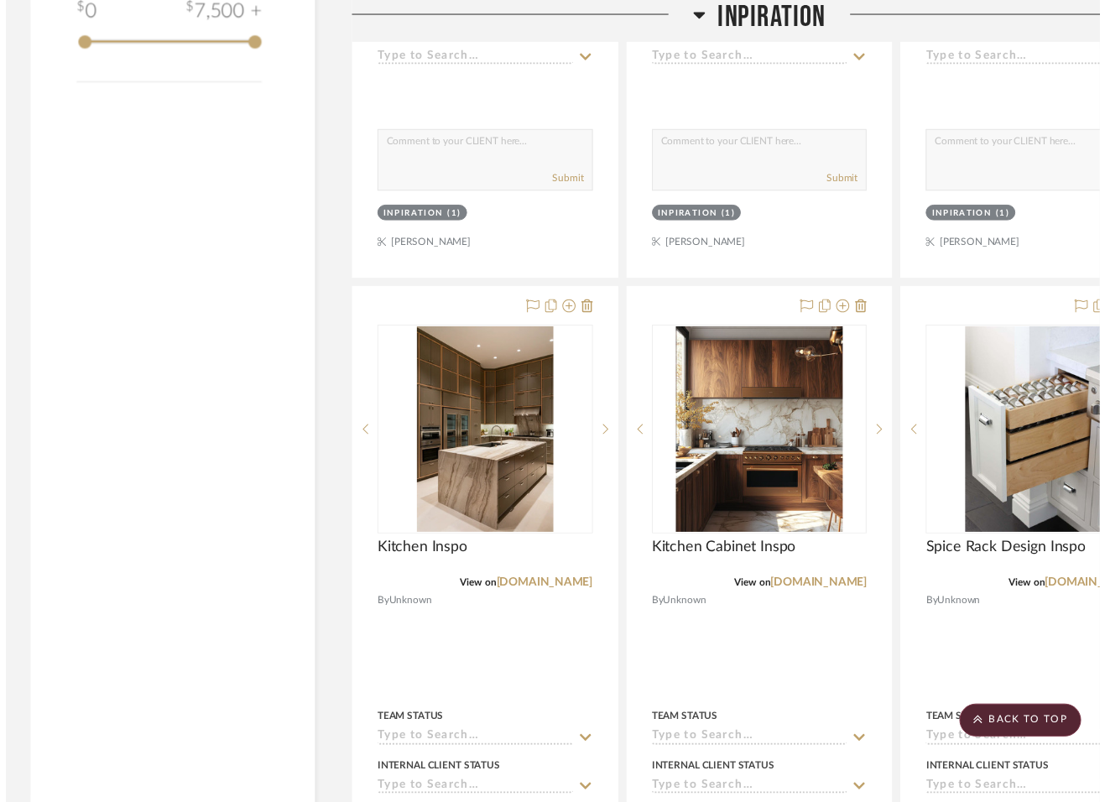
scroll to position [1749, 0]
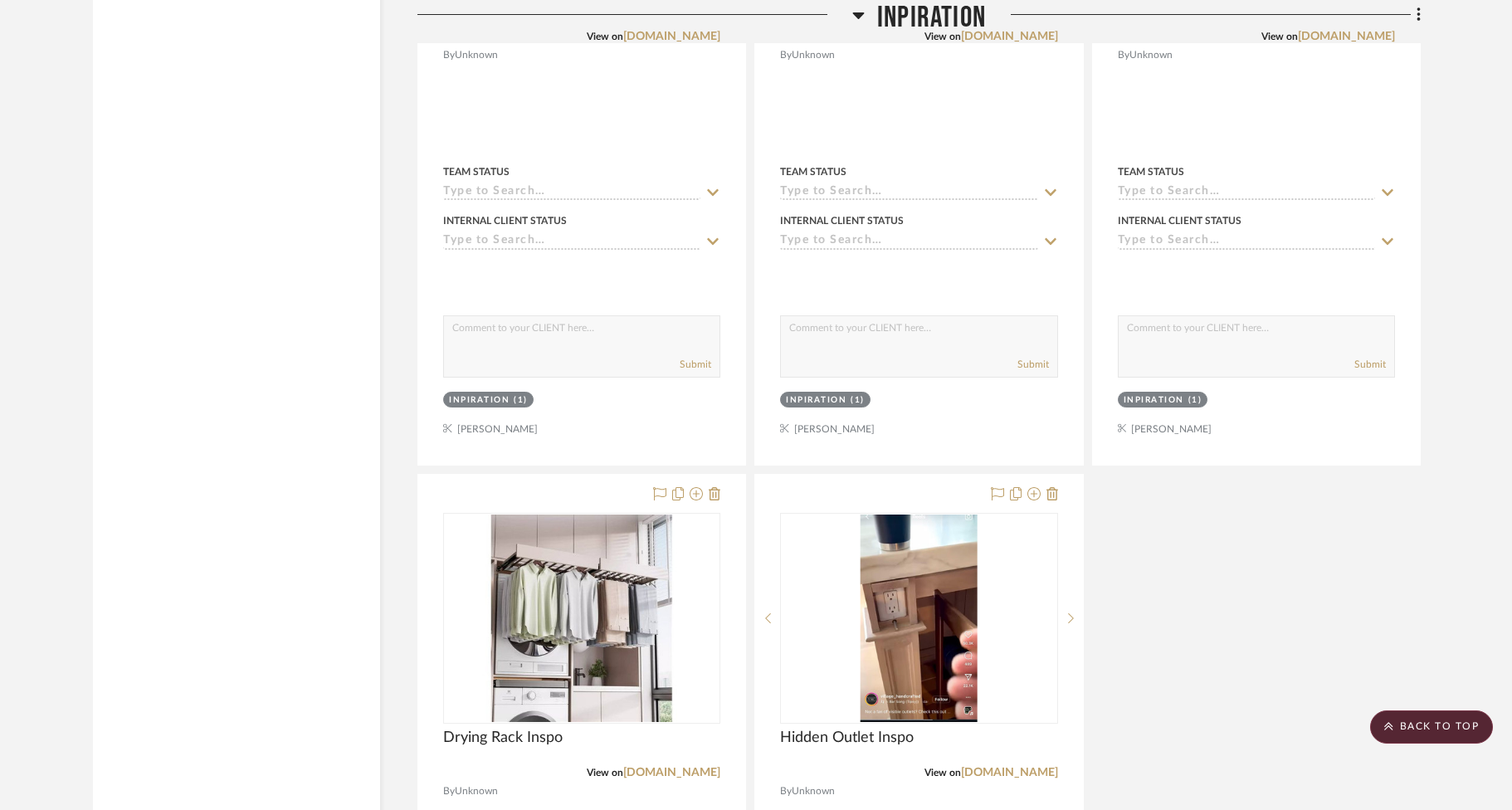
scroll to position [2842, 0]
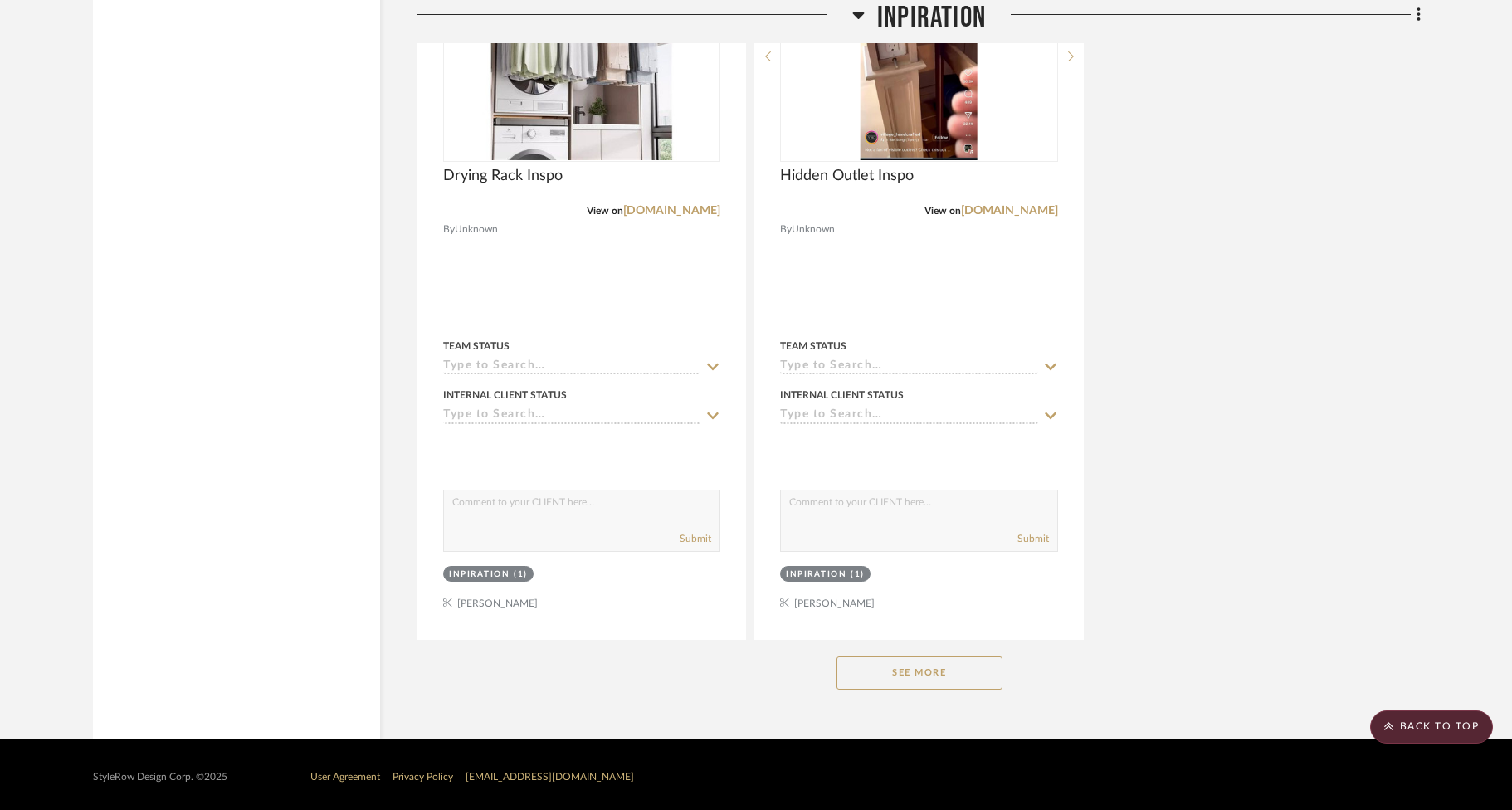
click at [917, 667] on button "See More" at bounding box center [919, 673] width 166 height 34
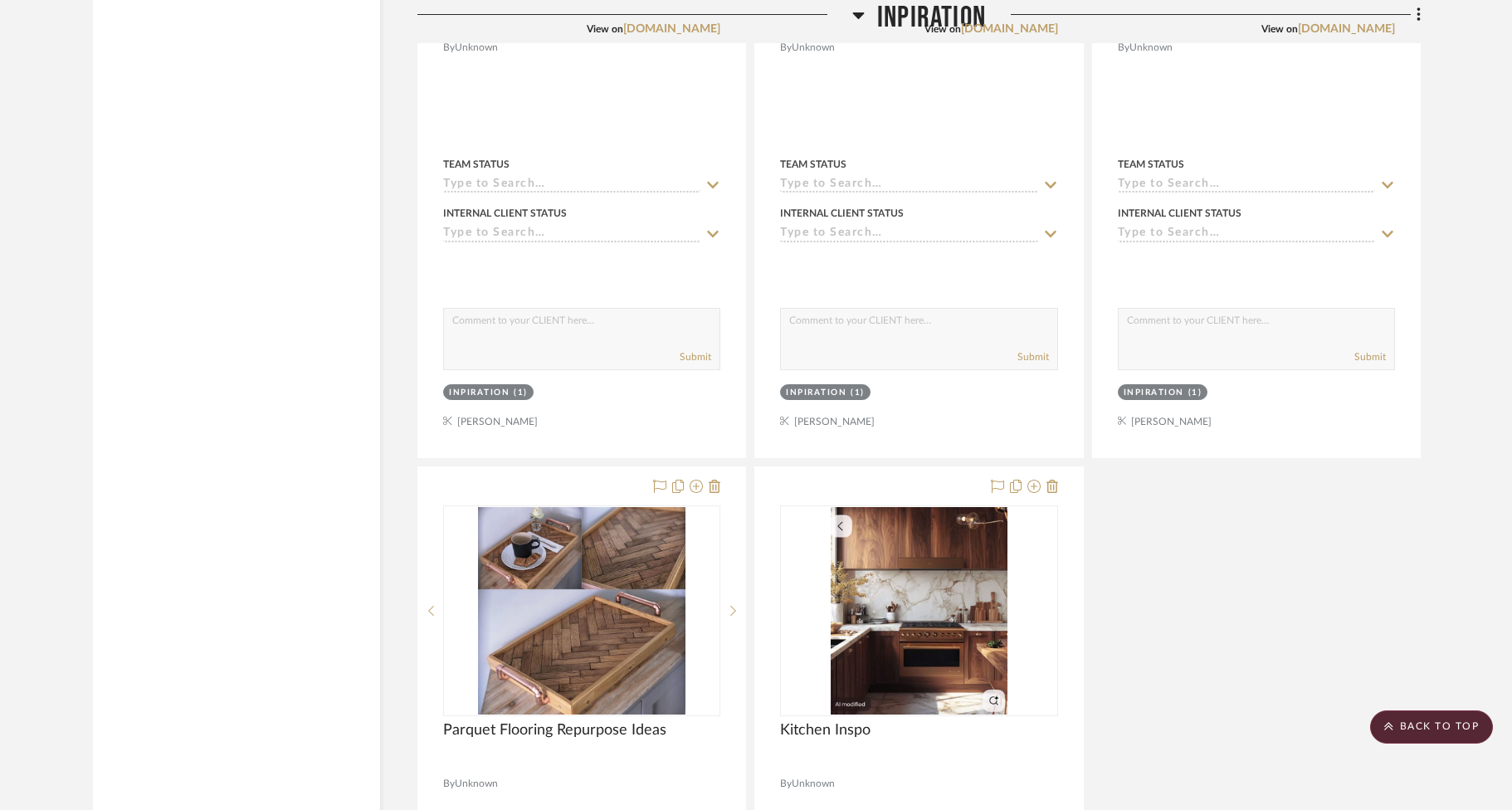
scroll to position [4501, 0]
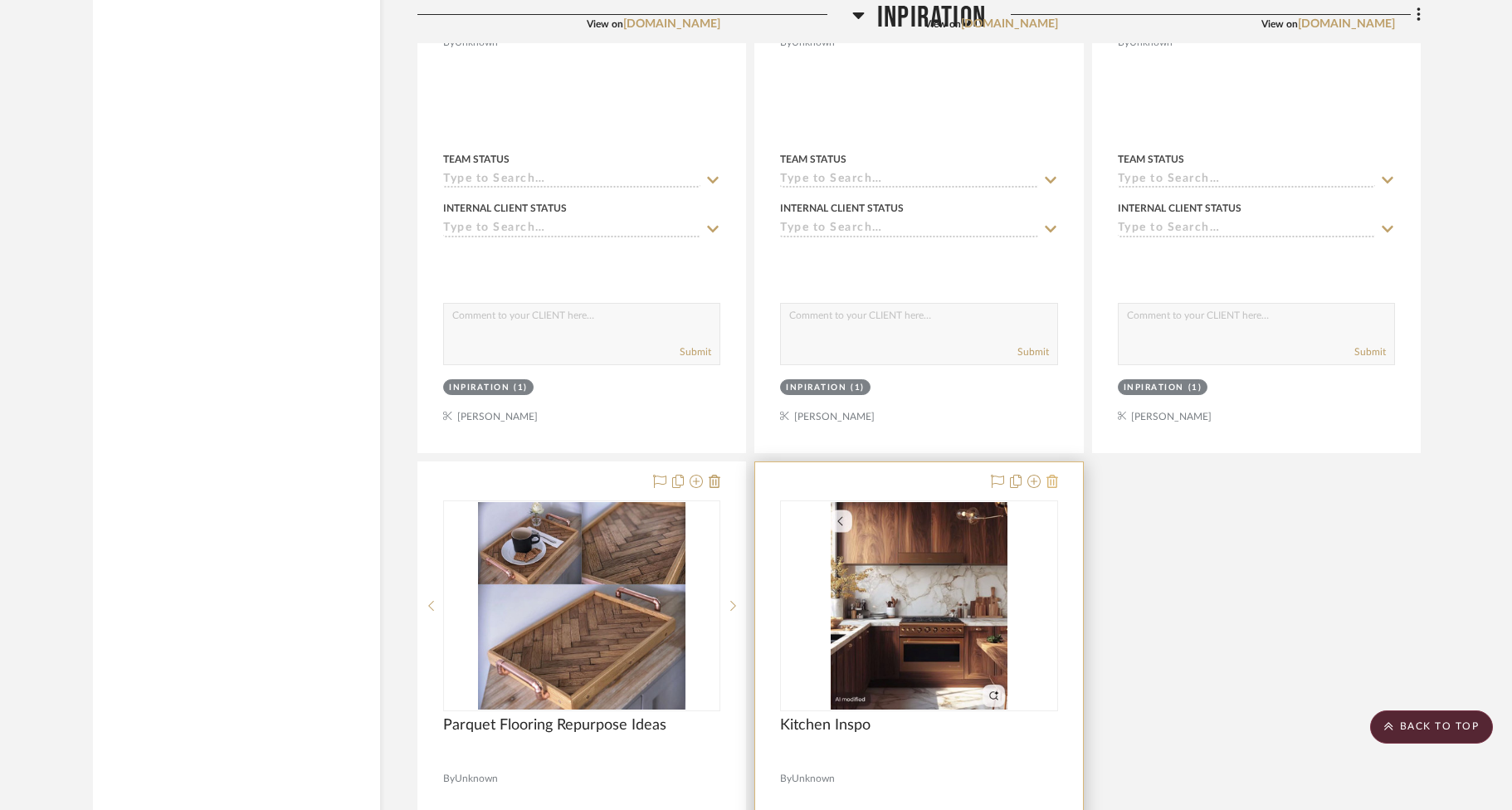
click at [1058, 475] on icon at bounding box center [1053, 481] width 12 height 13
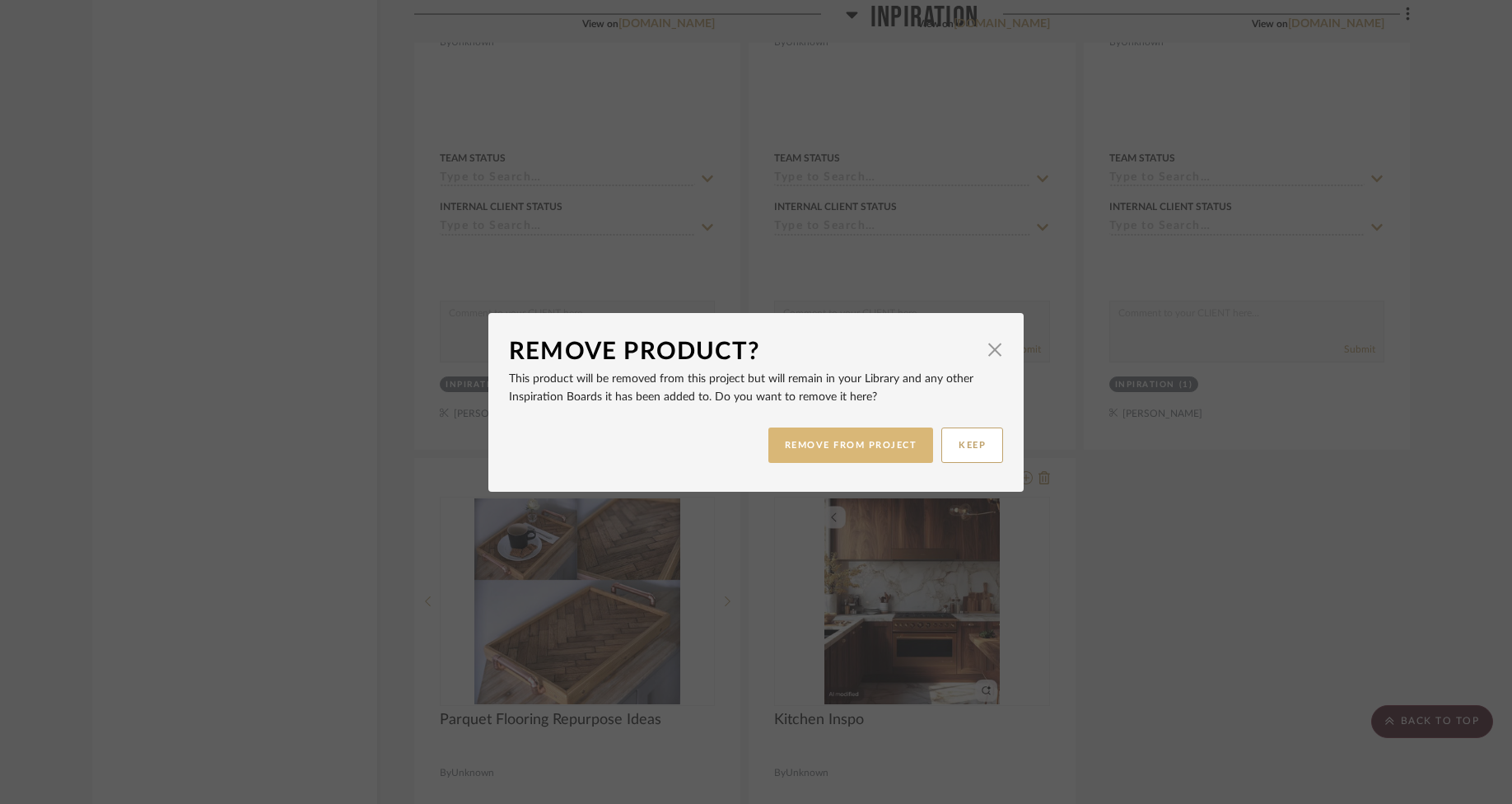
click at [869, 438] on button "REMOVE FROM PROJECT" at bounding box center [851, 445] width 166 height 35
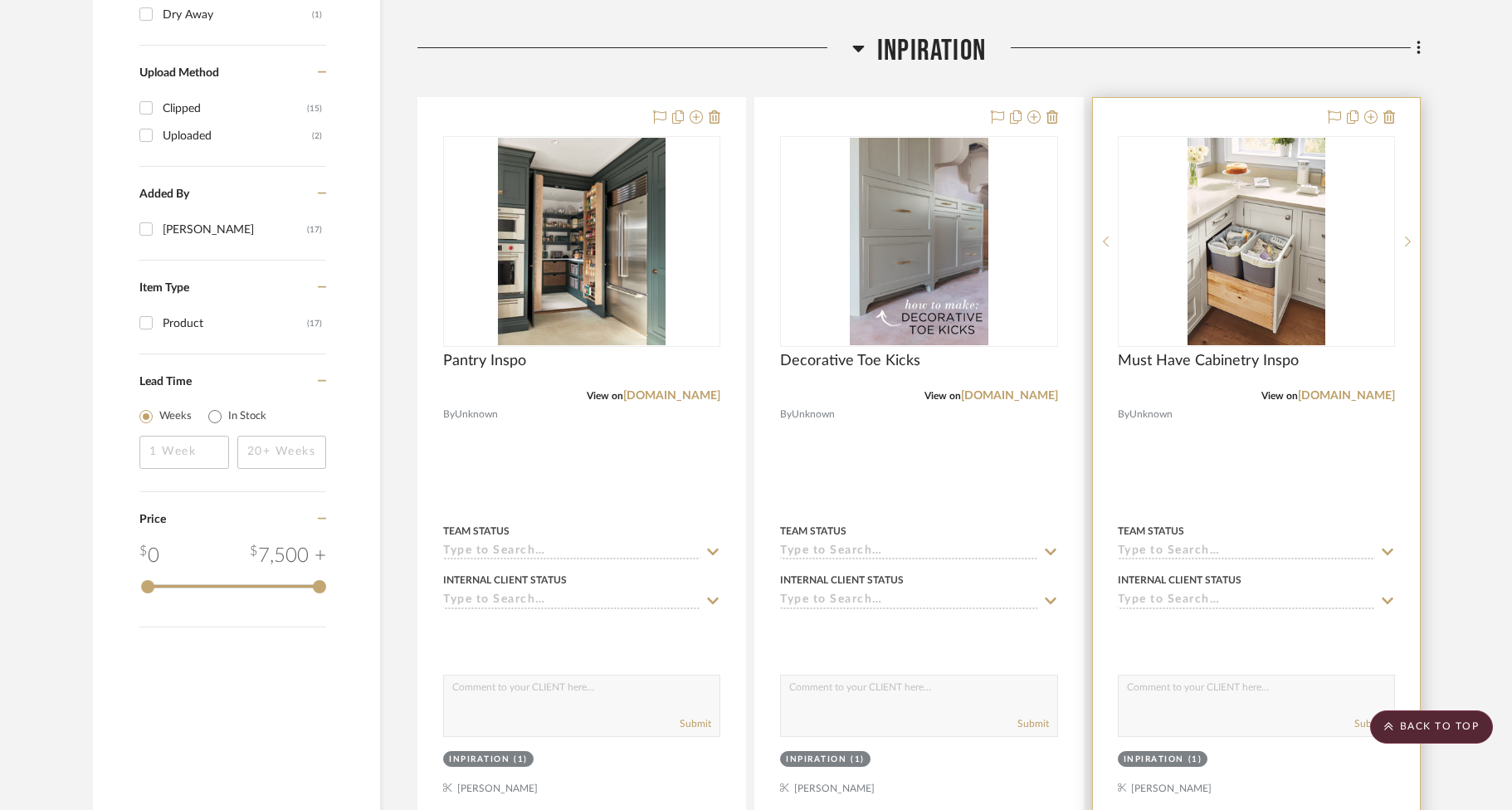
scroll to position [1181, 0]
